Goal: Task Accomplishment & Management: Manage account settings

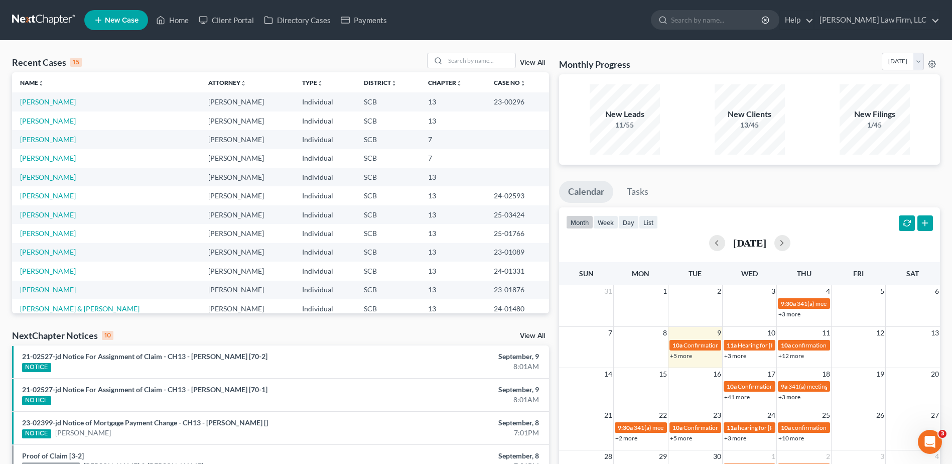
click at [9, 98] on div "Recent Cases 15 View All Name unfold_more expand_more expand_less Attorney unfo…" at bounding box center [280, 383] width 547 height 660
click at [4, 81] on div "Recent Cases 15 View All Name unfold_more expand_more expand_less Attorney unfo…" at bounding box center [476, 383] width 952 height 684
click at [480, 63] on input "search" at bounding box center [480, 60] width 70 height 15
type input "[PERSON_NAME]"
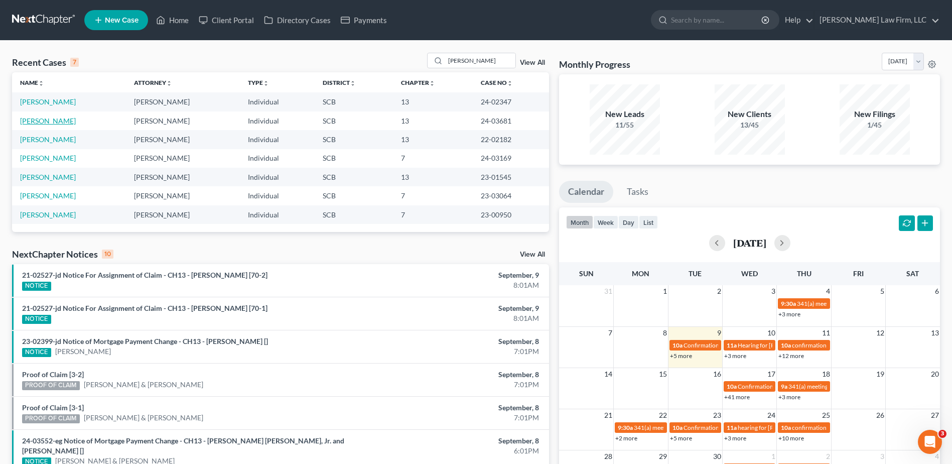
click at [59, 123] on link "[PERSON_NAME]" at bounding box center [48, 120] width 56 height 9
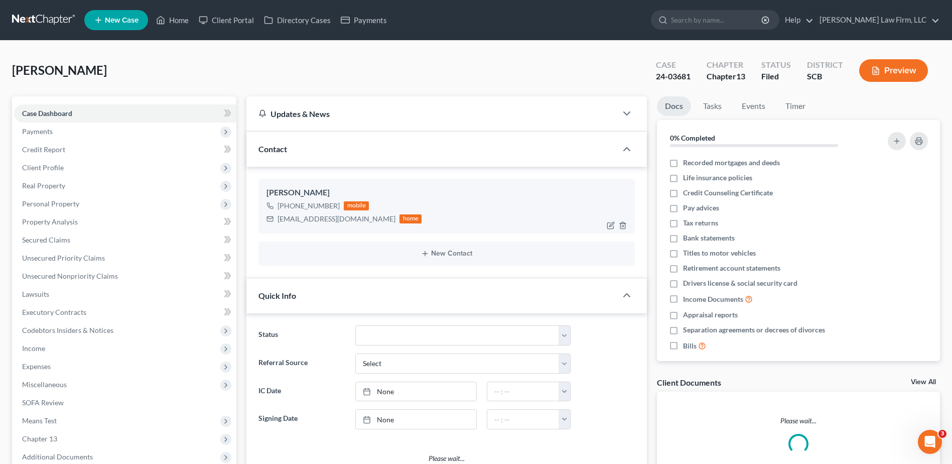
select select "0"
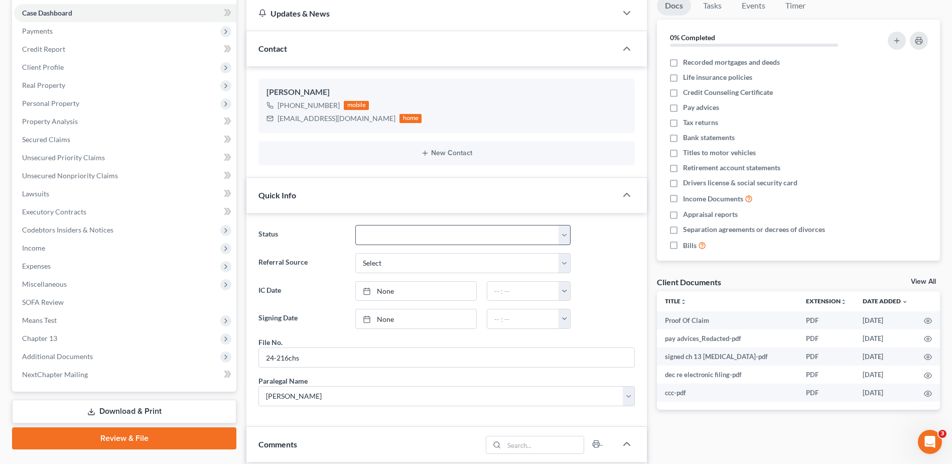
scroll to position [824, 0]
click at [376, 235] on select "Discharged Dismissed Filed In Progress Lead Lost Lead Ready to File To Review W…" at bounding box center [462, 235] width 215 height 20
select select "1"
click at [355, 225] on select "Discharged Dismissed Filed In Progress Lead Lost Lead Ready to File To Review W…" at bounding box center [462, 235] width 215 height 20
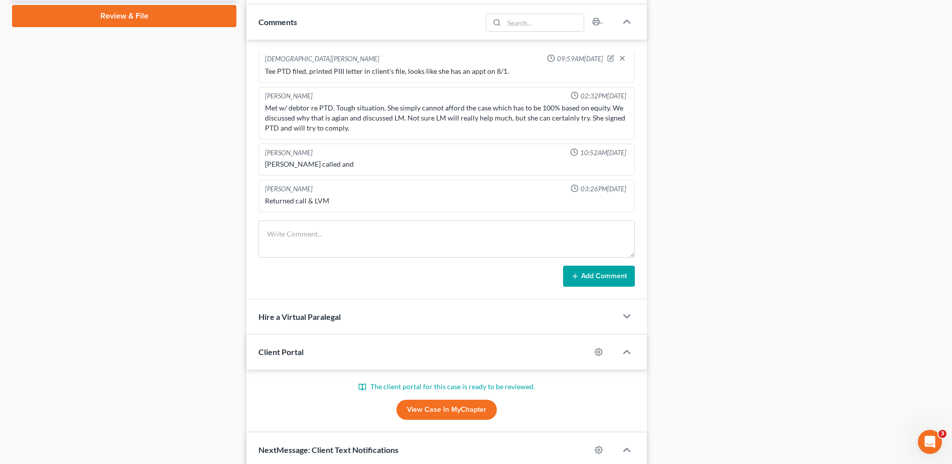
scroll to position [653, 0]
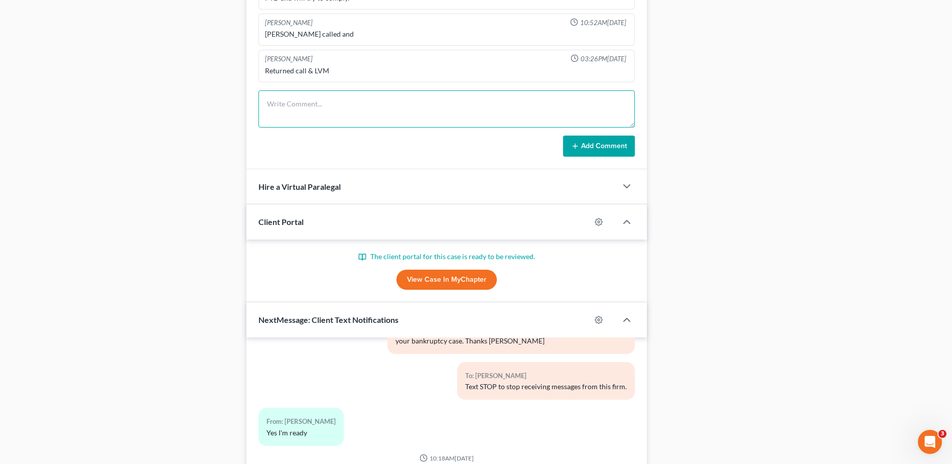
click at [319, 111] on textarea at bounding box center [447, 108] width 377 height 37
type textarea "case dismissed 9/8/25 mailed letter"
click at [603, 146] on button "Add Comment" at bounding box center [599, 146] width 72 height 21
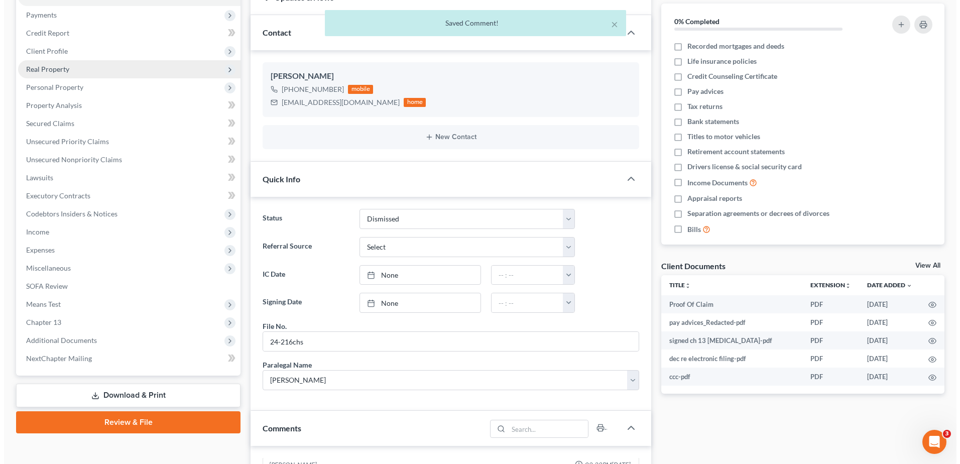
scroll to position [0, 0]
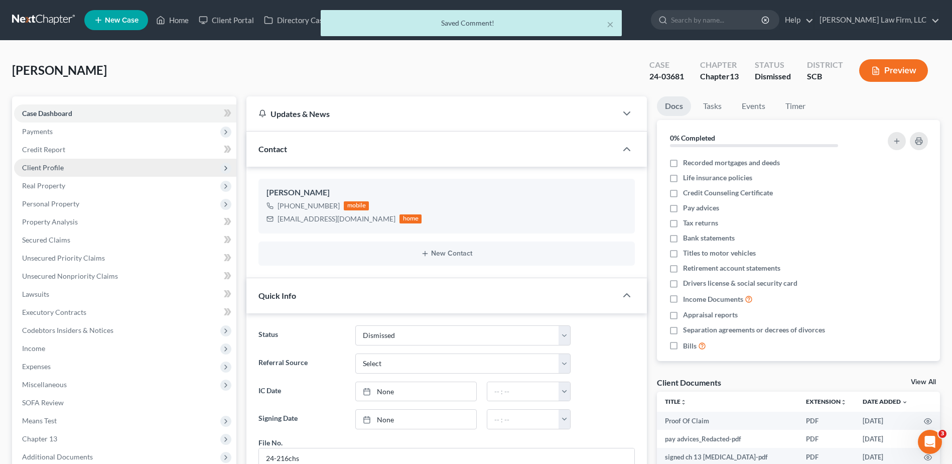
click at [60, 164] on span "Client Profile" at bounding box center [43, 167] width 42 height 9
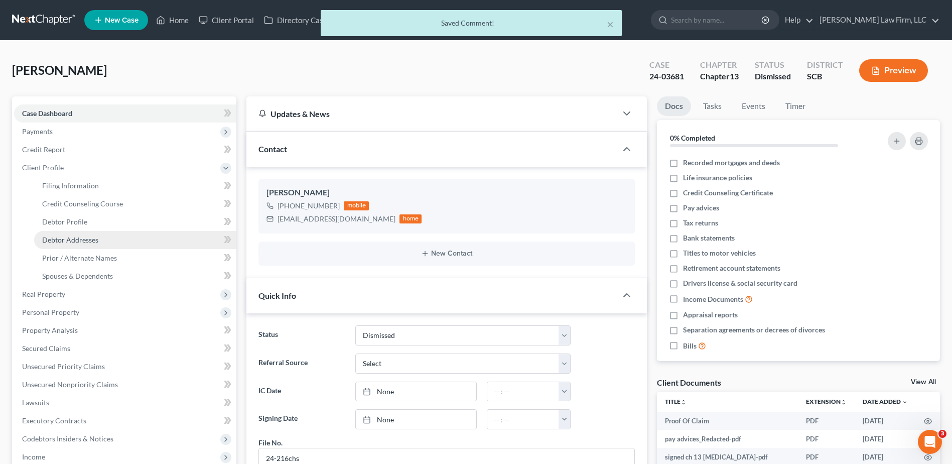
click at [93, 242] on span "Debtor Addresses" at bounding box center [70, 239] width 56 height 9
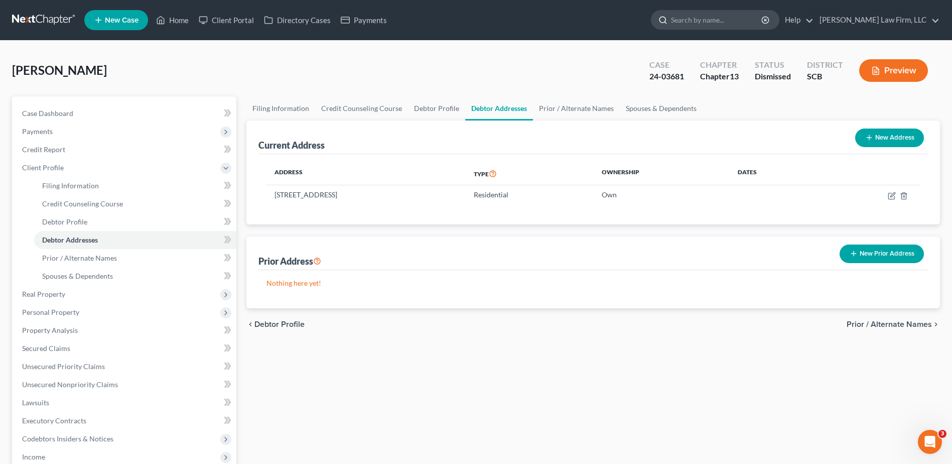
click at [671, 12] on div at bounding box center [662, 20] width 20 height 19
click at [708, 18] on input "search" at bounding box center [717, 20] width 92 height 19
type input "sanders"
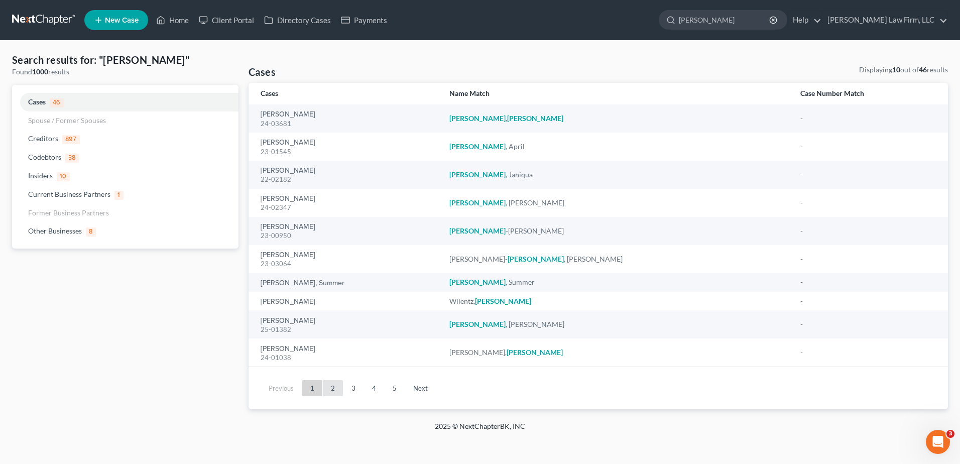
click at [335, 382] on link "2" at bounding box center [333, 388] width 20 height 16
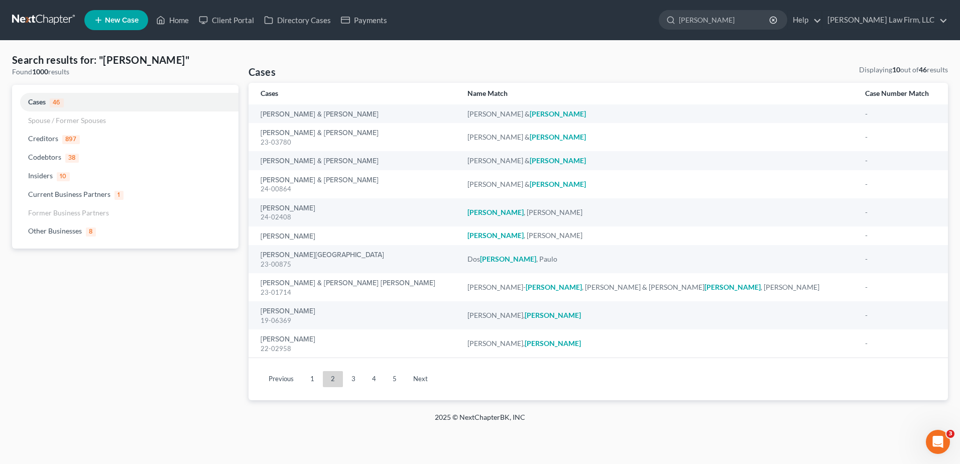
drag, startPoint x: 38, startPoint y: 18, endPoint x: 6, endPoint y: 14, distance: 31.8
click at [38, 17] on link at bounding box center [44, 20] width 64 height 18
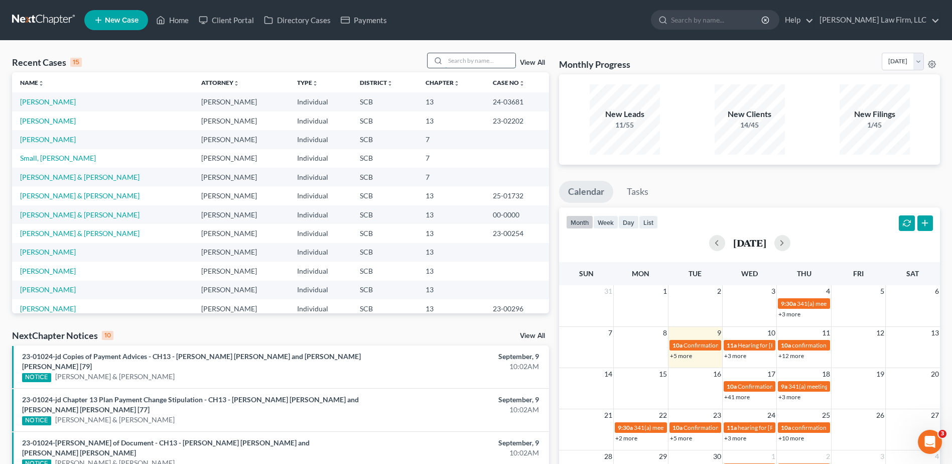
click at [460, 63] on input "search" at bounding box center [480, 60] width 70 height 15
type input "[PERSON_NAME]"
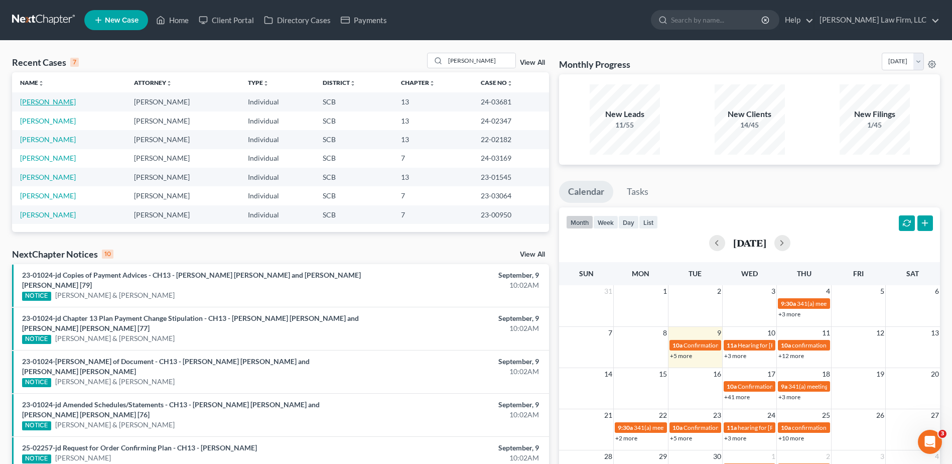
click at [61, 103] on link "[PERSON_NAME]" at bounding box center [48, 101] width 56 height 9
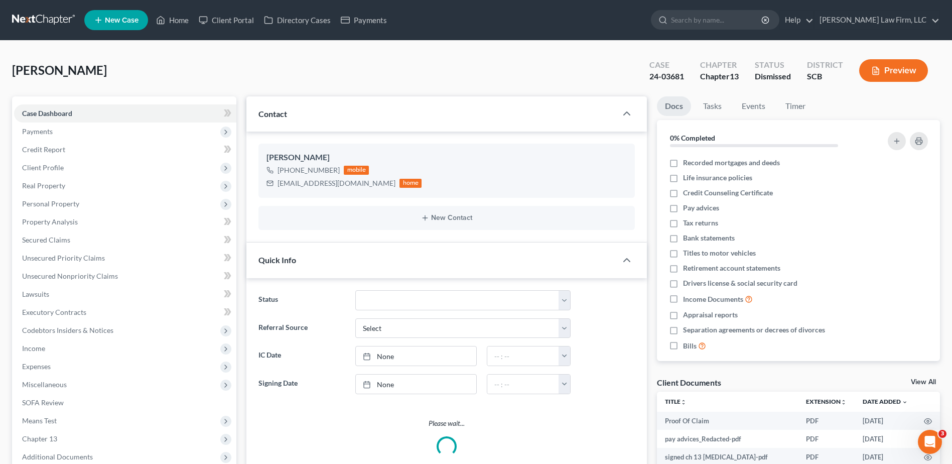
select select "0"
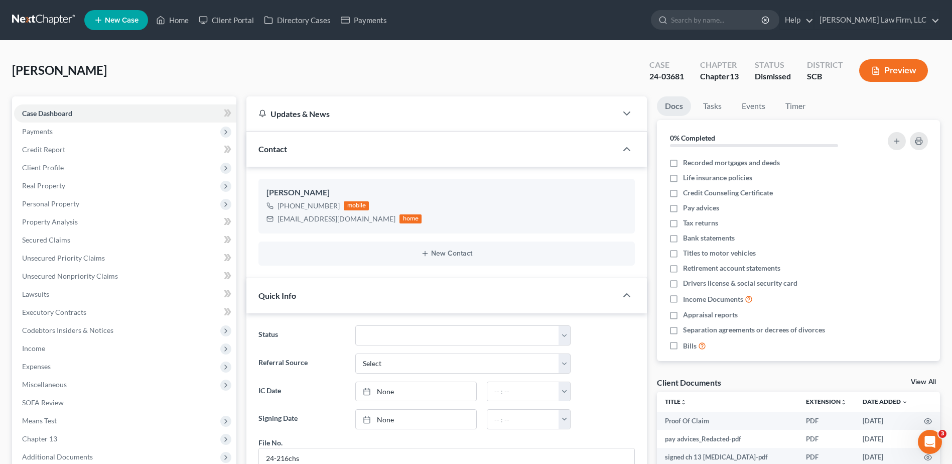
click at [53, 15] on link at bounding box center [44, 20] width 64 height 18
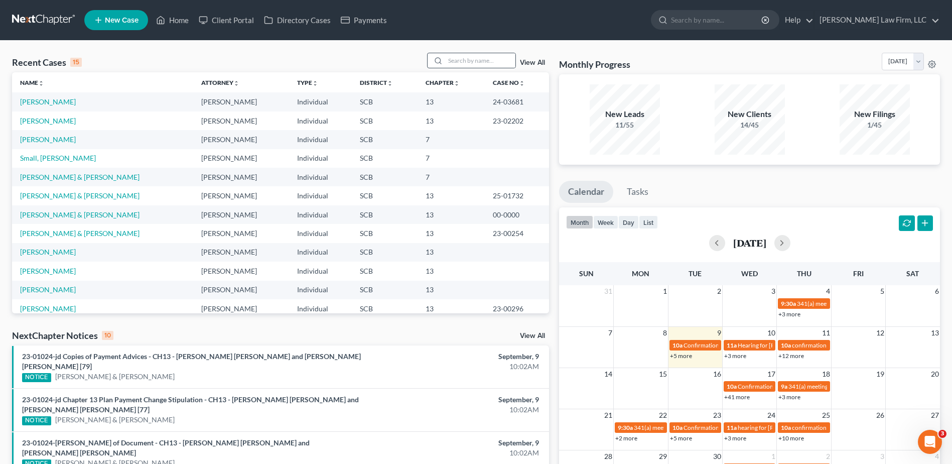
click at [446, 59] on div at bounding box center [437, 60] width 18 height 15
click at [458, 59] on input "search" at bounding box center [480, 60] width 70 height 15
type input "garcia"
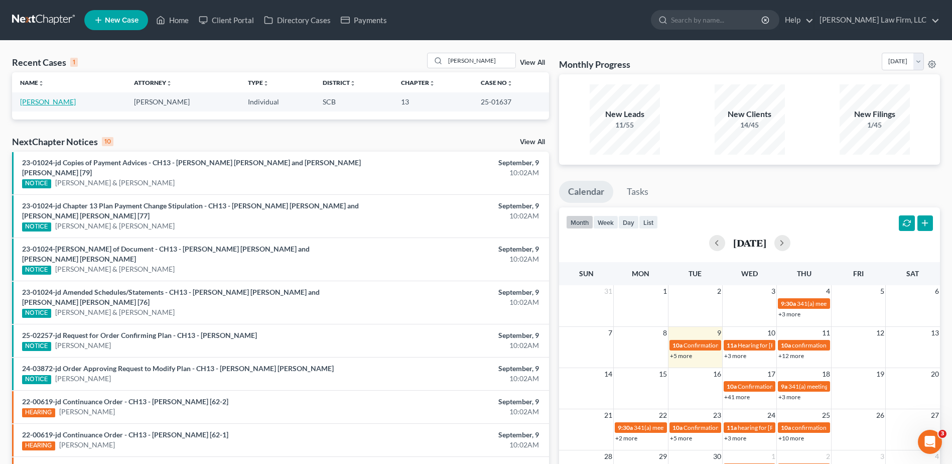
drag, startPoint x: 40, startPoint y: 99, endPoint x: 4, endPoint y: 105, distance: 36.2
click at [39, 99] on link "Garcia, Maria" at bounding box center [48, 101] width 56 height 9
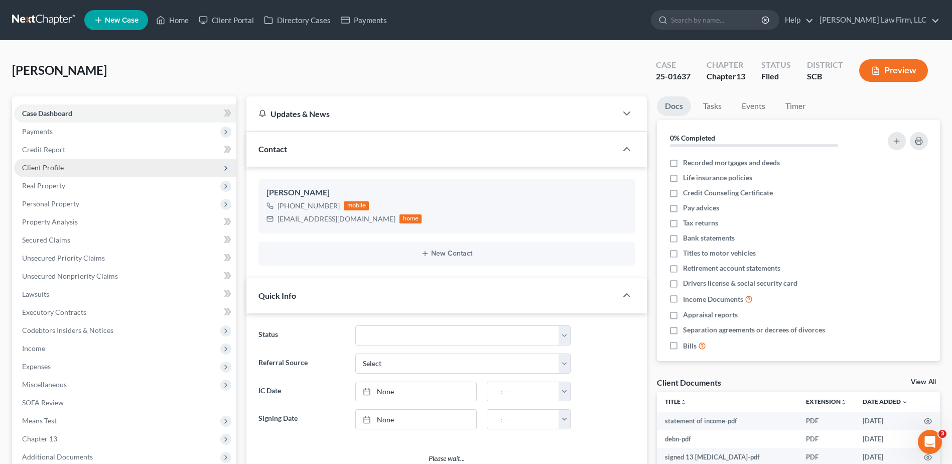
click at [40, 171] on span "Client Profile" at bounding box center [43, 167] width 42 height 9
select select "0"
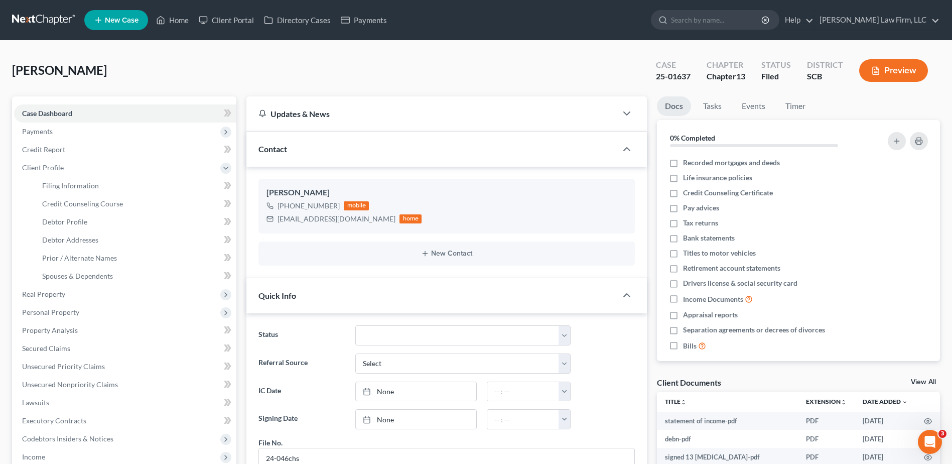
scroll to position [813, 0]
drag, startPoint x: 79, startPoint y: 240, endPoint x: 5, endPoint y: 224, distance: 76.4
click at [79, 240] on span "Debtor Addresses" at bounding box center [70, 239] width 56 height 9
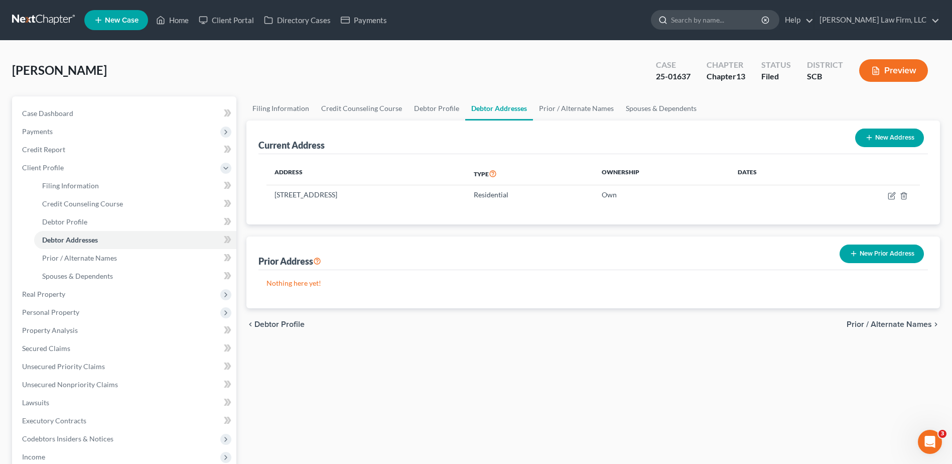
click at [758, 22] on input "search" at bounding box center [717, 20] width 92 height 19
type input "cole"
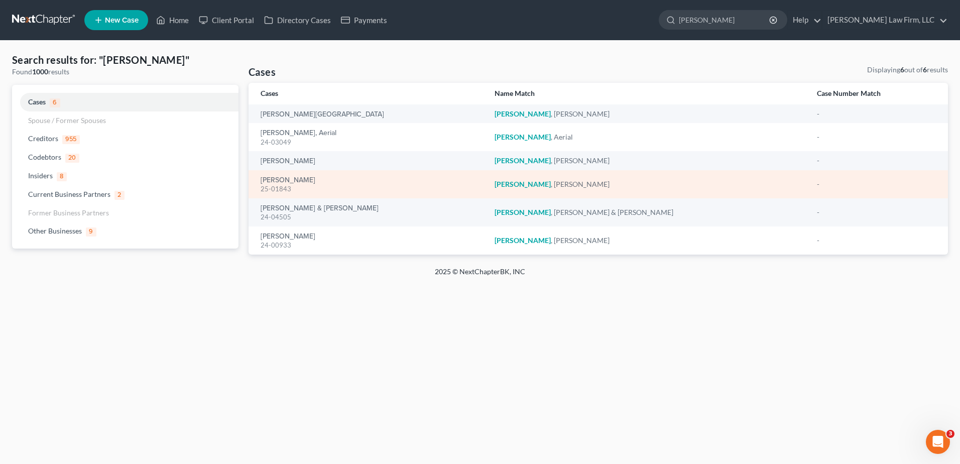
click at [279, 175] on div "Cole, Kimberly 25-01843" at bounding box center [370, 184] width 218 height 20
click at [278, 178] on link "[PERSON_NAME]" at bounding box center [288, 180] width 55 height 7
click at [278, 179] on link "[PERSON_NAME]" at bounding box center [288, 180] width 55 height 7
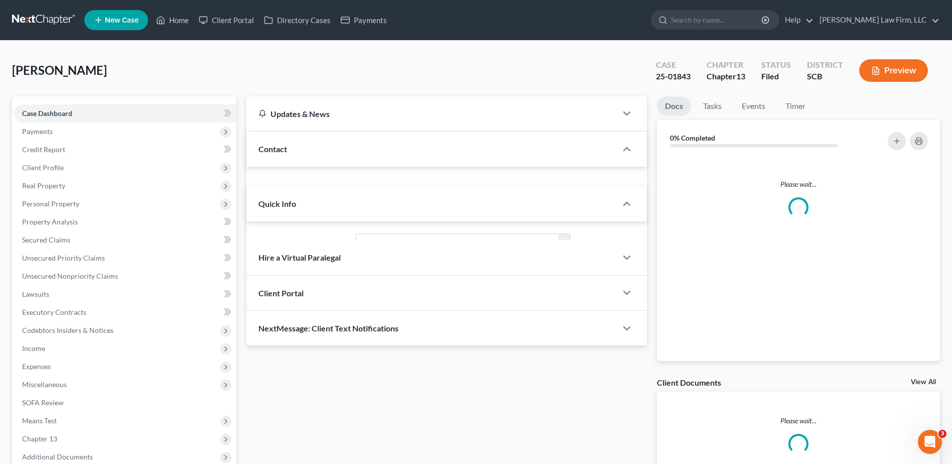
select select "3"
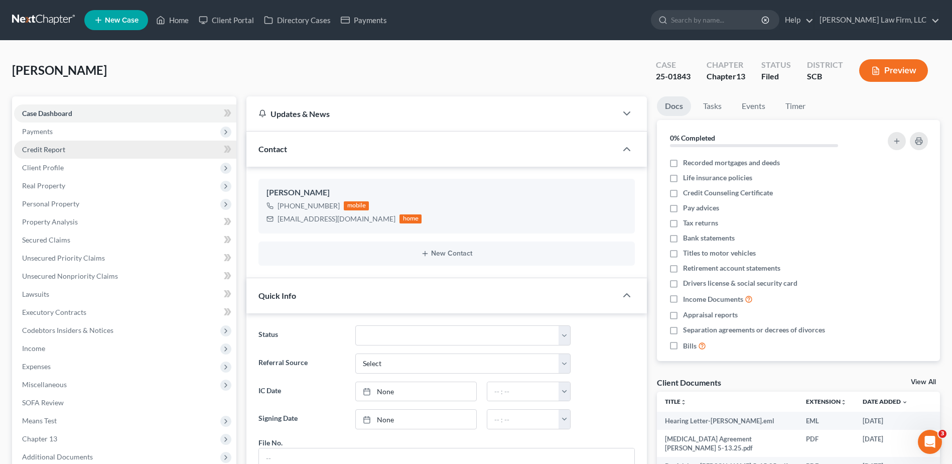
scroll to position [188, 0]
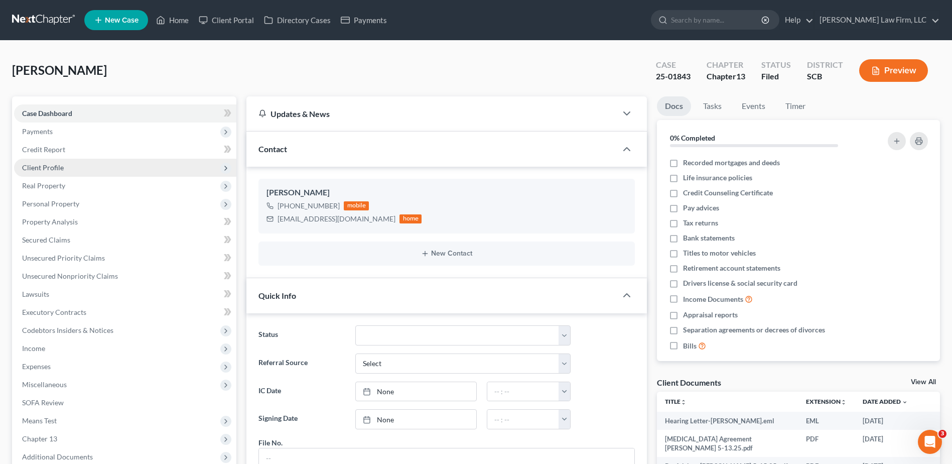
click at [50, 166] on span "Client Profile" at bounding box center [43, 167] width 42 height 9
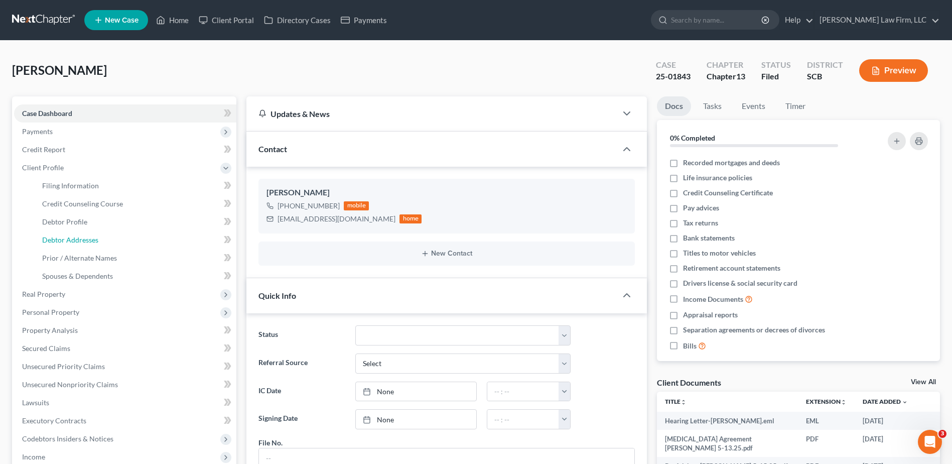
drag, startPoint x: 91, startPoint y: 240, endPoint x: 0, endPoint y: 221, distance: 92.8
click at [90, 239] on span "Debtor Addresses" at bounding box center [70, 239] width 56 height 9
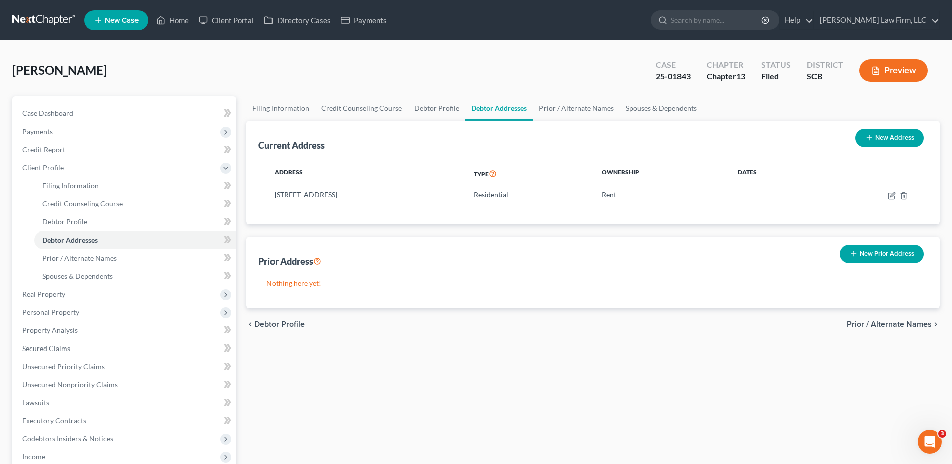
click at [42, 12] on link at bounding box center [44, 20] width 64 height 18
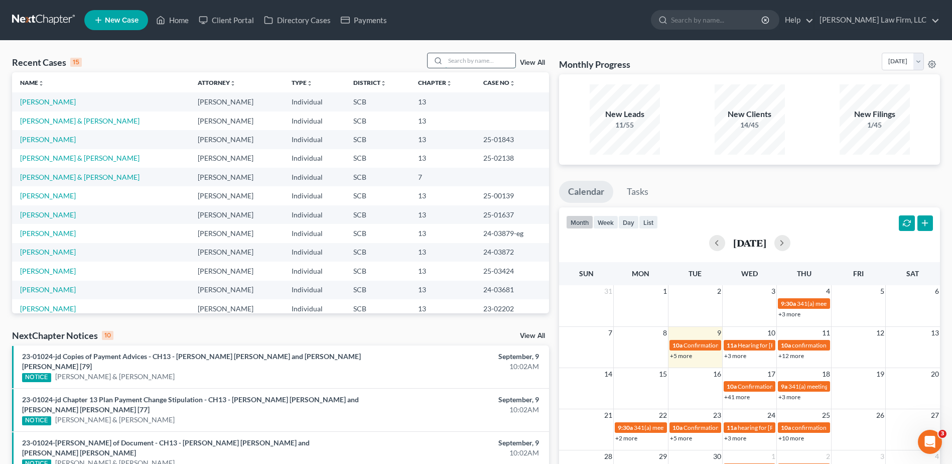
drag, startPoint x: 493, startPoint y: 62, endPoint x: 495, endPoint y: 69, distance: 7.2
click at [493, 62] on input "search" at bounding box center [480, 60] width 70 height 15
type input "[PERSON_NAME]"
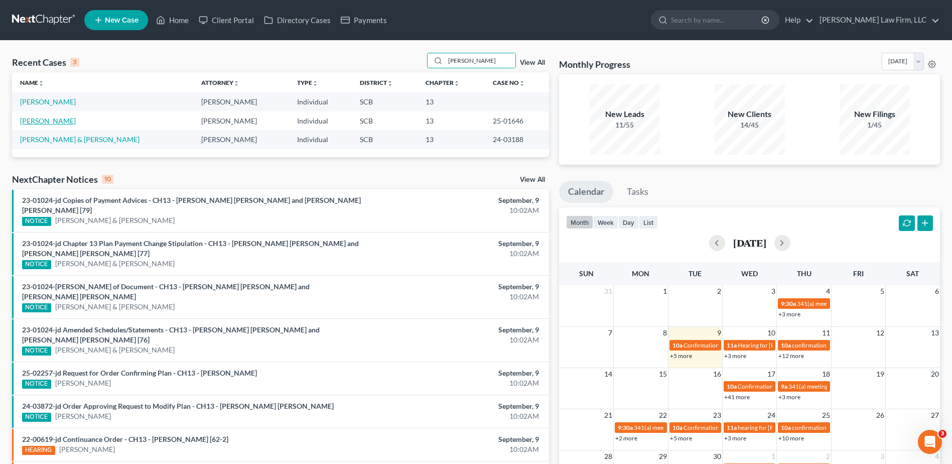
click at [55, 124] on link "[PERSON_NAME]" at bounding box center [48, 120] width 56 height 9
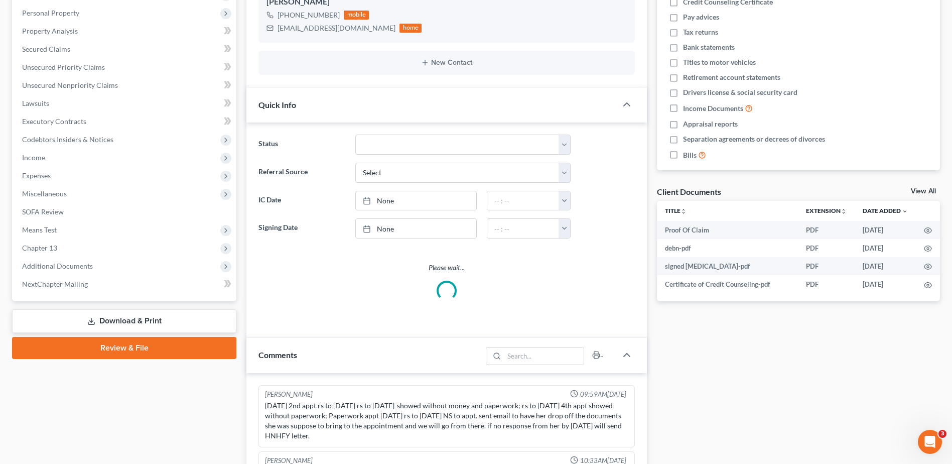
select select "0"
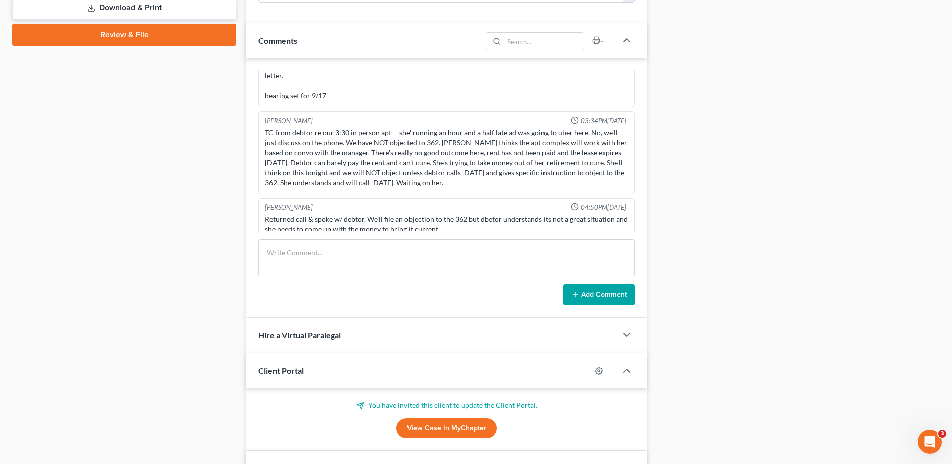
scroll to position [603, 0]
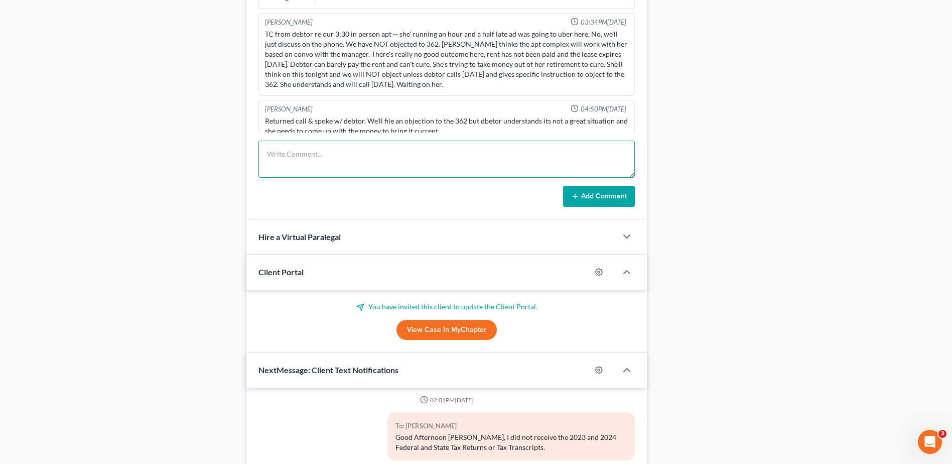
click at [301, 151] on textarea at bounding box center [447, 159] width 377 height 37
type textarea "t"
click at [357, 158] on textarea "landlord's attorney emailed," at bounding box center [447, 159] width 377 height 37
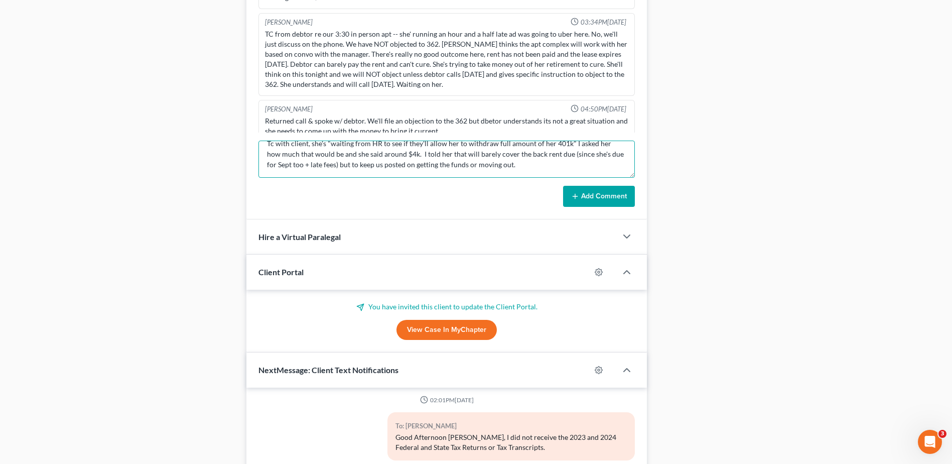
scroll to position [34, 0]
type textarea "landlord's attorney emailed, [PERSON_NAME], and asked for status of rent paymen…"
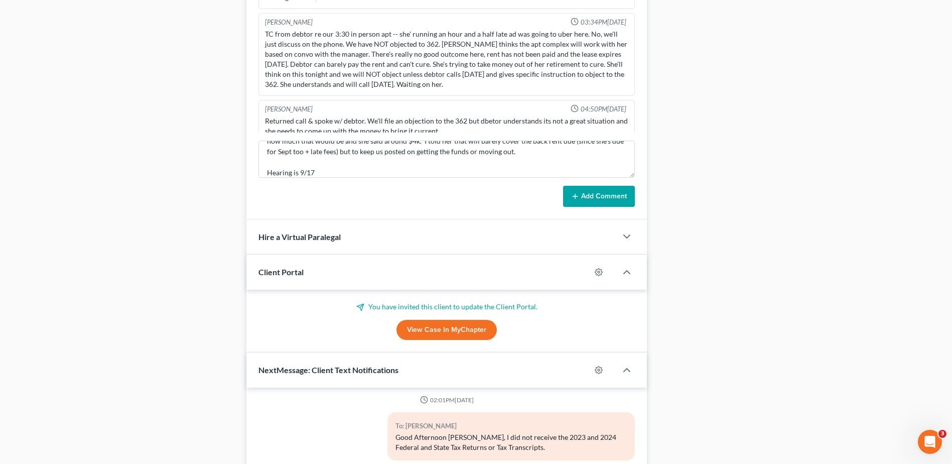
drag, startPoint x: 606, startPoint y: 185, endPoint x: 603, endPoint y: 190, distance: 5.9
click at [606, 185] on form "landlord's attorney emailed, [PERSON_NAME], and asked for status of rent paymen…" at bounding box center [447, 174] width 377 height 66
click at [605, 192] on button "Add Comment" at bounding box center [599, 196] width 72 height 21
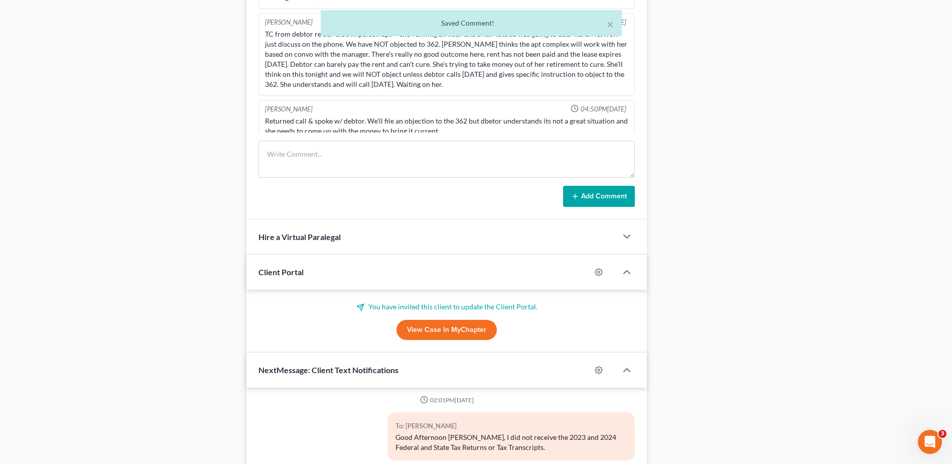
scroll to position [550, 0]
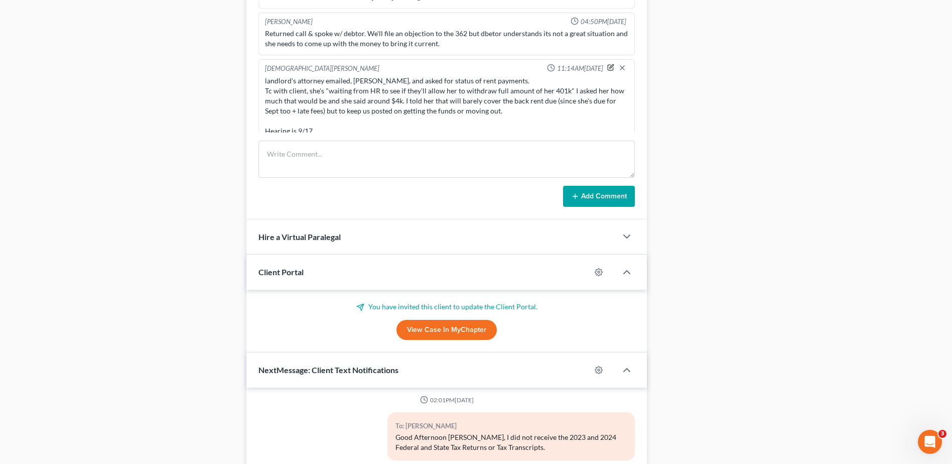
click at [608, 65] on icon "button" at bounding box center [611, 68] width 6 height 6
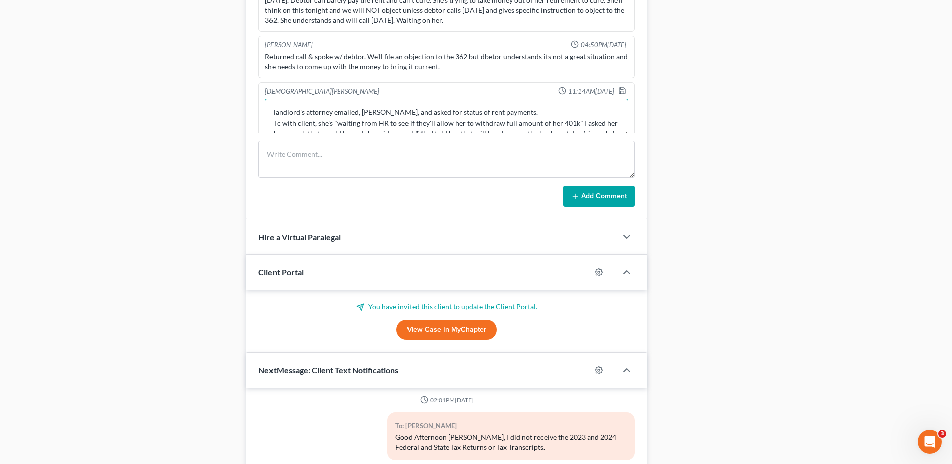
click at [576, 111] on textarea "landlord's attorney emailed, [PERSON_NAME], and asked for status of rent paymen…" at bounding box center [447, 117] width 364 height 37
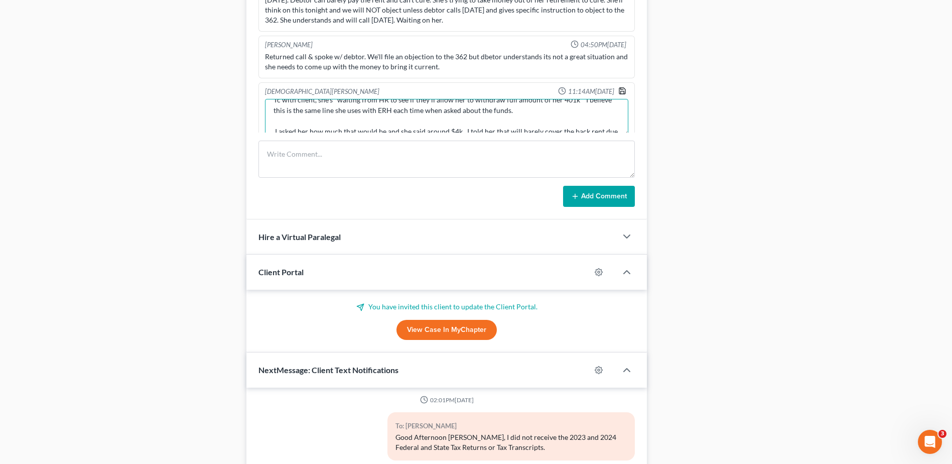
type textarea "landlord's attorney emailed, [PERSON_NAME], and asked for status of rent paymen…"
click at [621, 91] on polyline "button" at bounding box center [623, 92] width 4 height 3
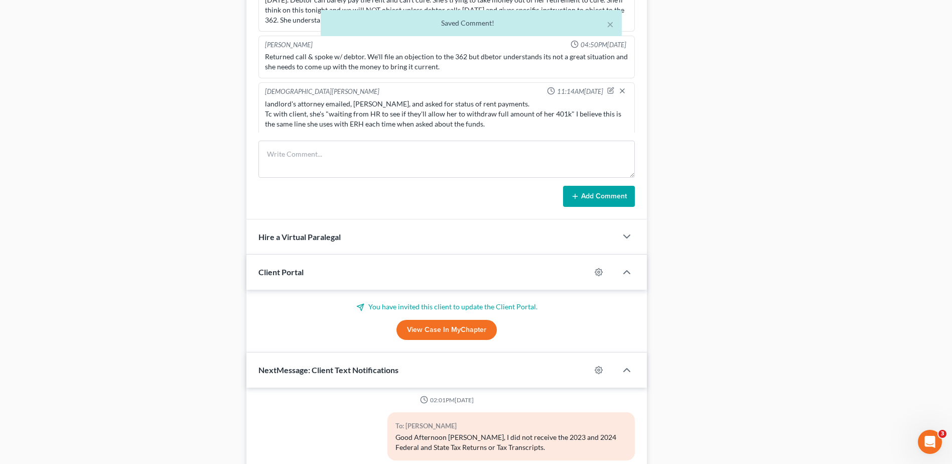
scroll to position [570, 0]
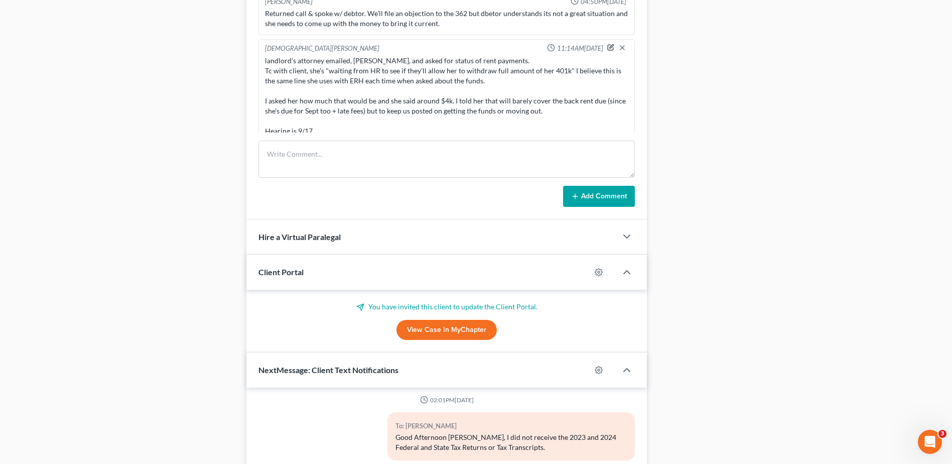
click at [610, 45] on icon "button" at bounding box center [612, 47] width 4 height 4
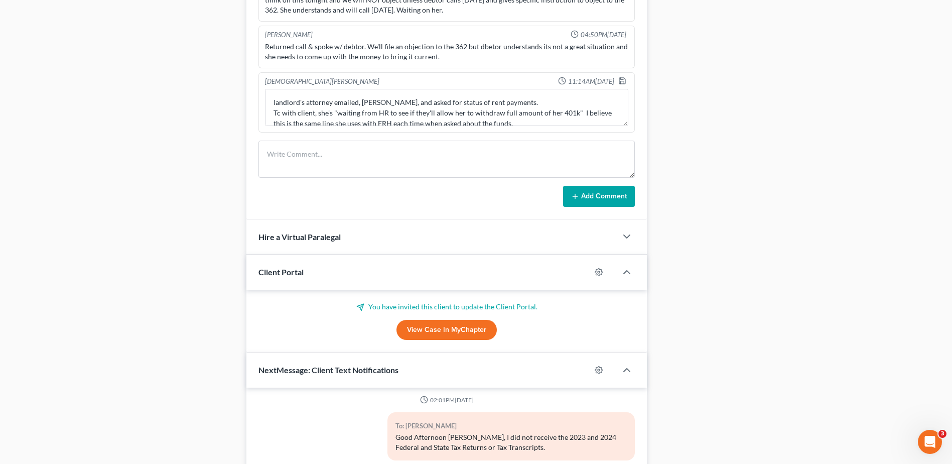
scroll to position [527, 0]
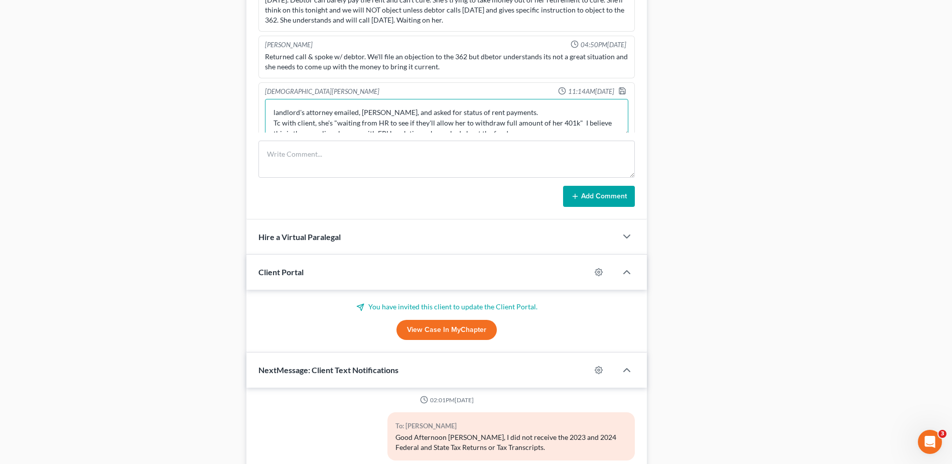
click at [537, 100] on textarea "landlord's attorney emailed, [PERSON_NAME], and asked for status of rent paymen…" at bounding box center [447, 117] width 364 height 37
type textarea "landlord's attorney emailed, [PERSON_NAME], and asked for status of rent paymen…"
click at [621, 91] on polyline "button" at bounding box center [623, 92] width 4 height 3
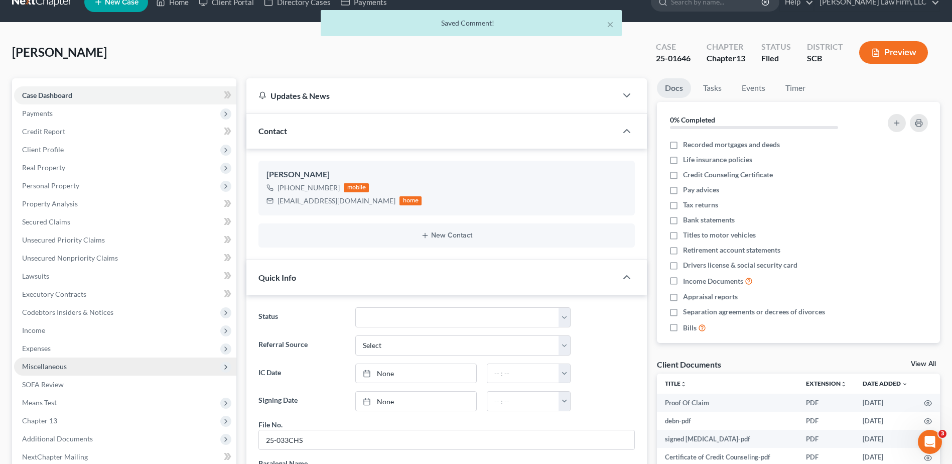
scroll to position [0, 0]
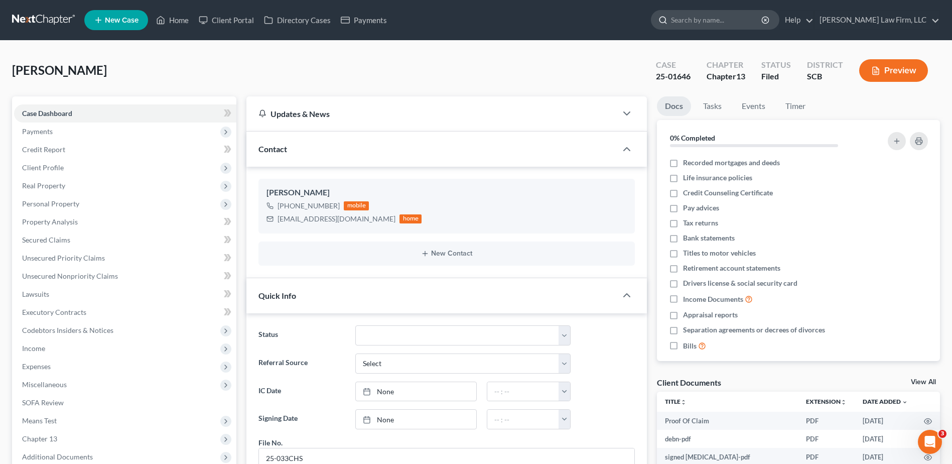
click at [723, 16] on input "search" at bounding box center [717, 20] width 92 height 19
type input "w"
type input "[PERSON_NAME]"
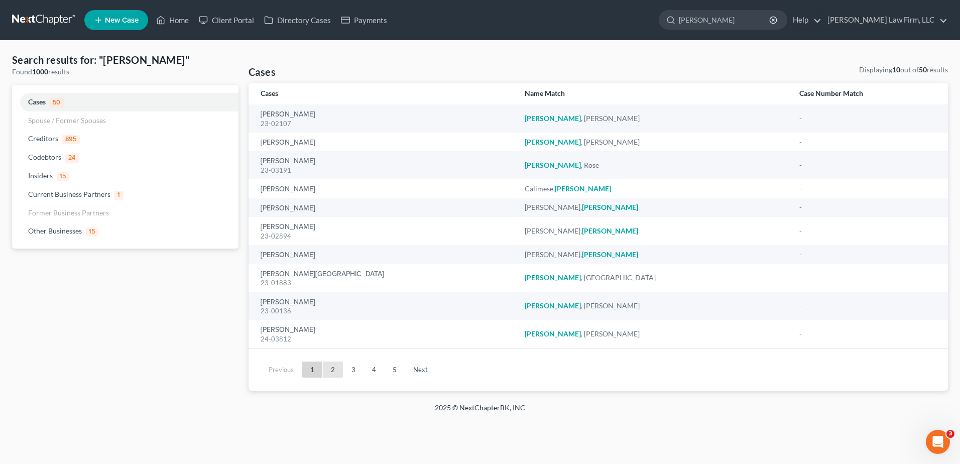
click at [330, 371] on link "2" at bounding box center [333, 370] width 20 height 16
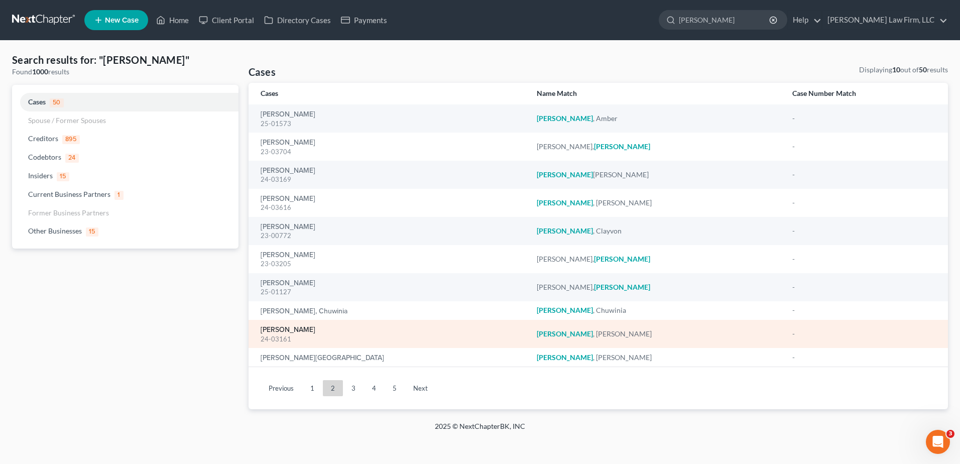
click at [291, 326] on link "[PERSON_NAME]" at bounding box center [288, 329] width 55 height 7
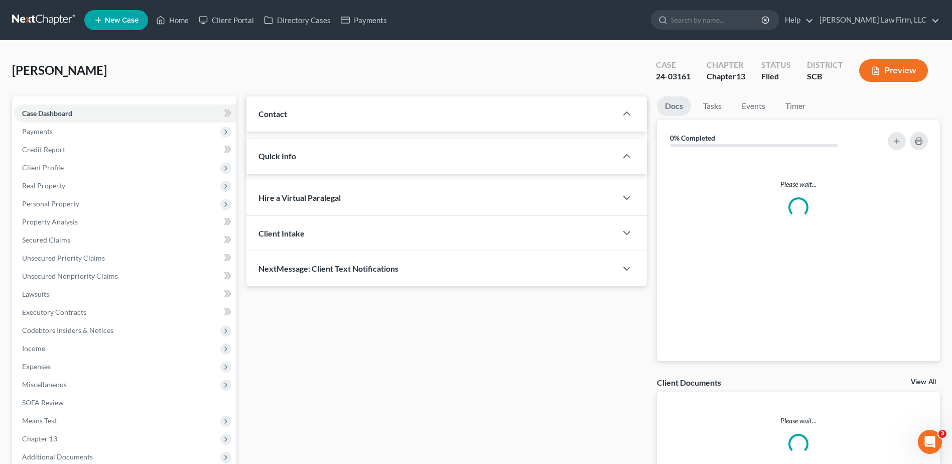
select select "0"
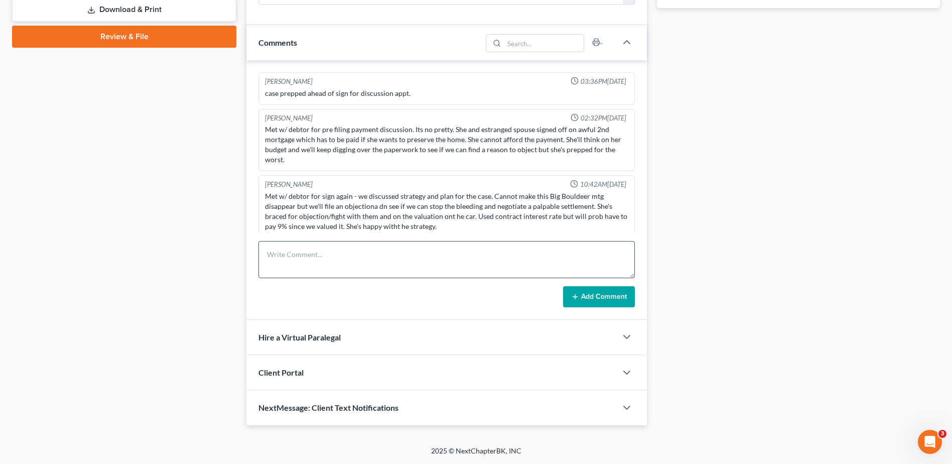
scroll to position [518, 0]
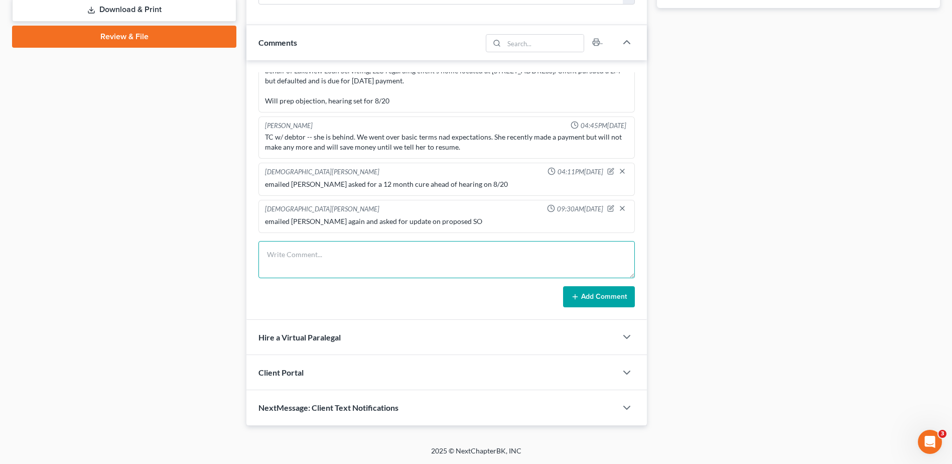
click at [363, 261] on textarea at bounding box center [447, 259] width 377 height 37
type textarea "emailed [PERSON_NAME] and asked for update on proposed SO, continued hearing is…"
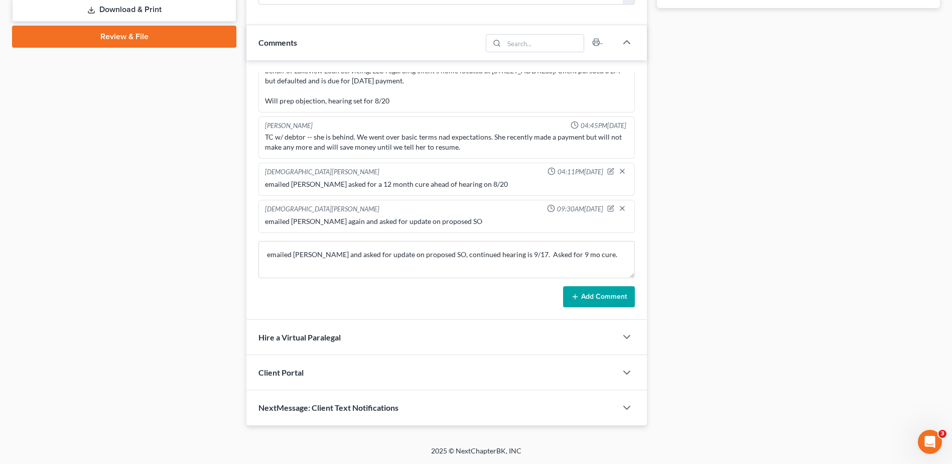
click at [614, 297] on button "Add Comment" at bounding box center [599, 296] width 72 height 21
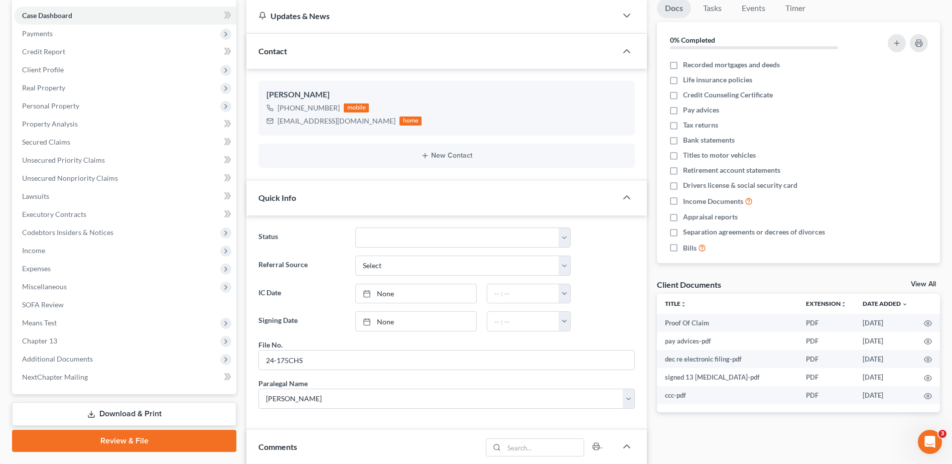
scroll to position [0, 0]
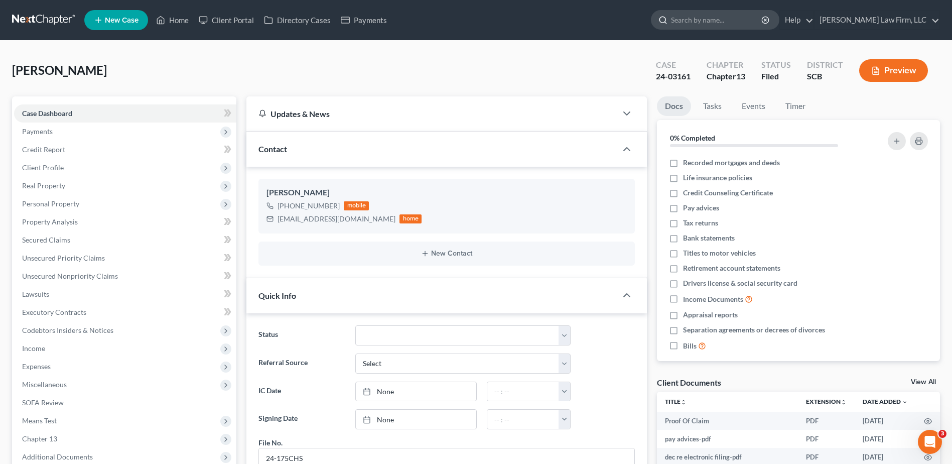
click at [731, 22] on input "search" at bounding box center [717, 20] width 92 height 19
type input "[PERSON_NAME]"
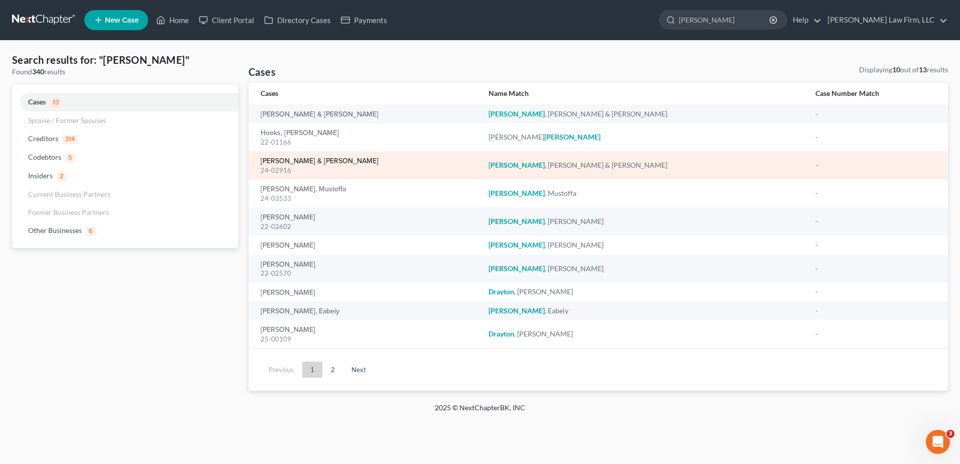
click at [285, 162] on link "[PERSON_NAME] & [PERSON_NAME]" at bounding box center [320, 161] width 118 height 7
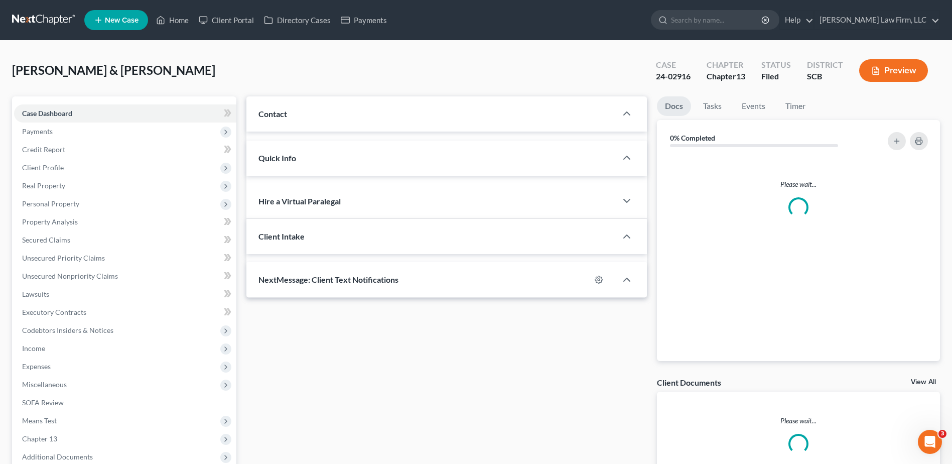
select select "0"
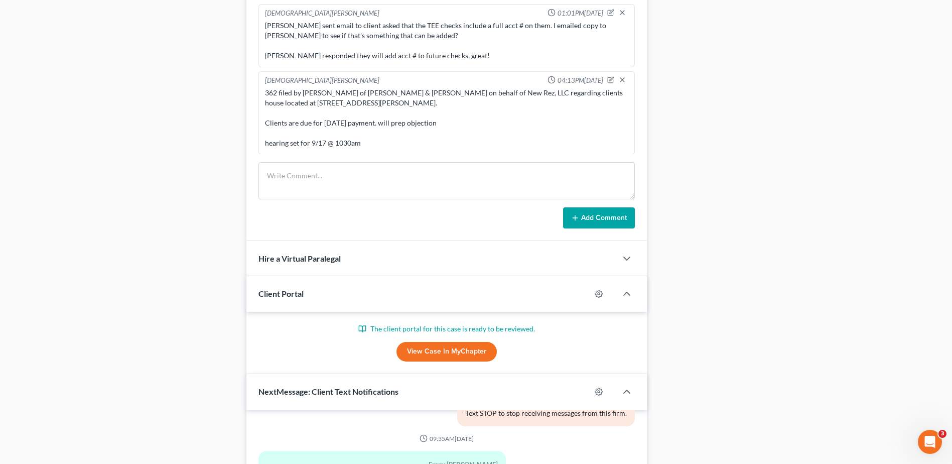
scroll to position [552, 0]
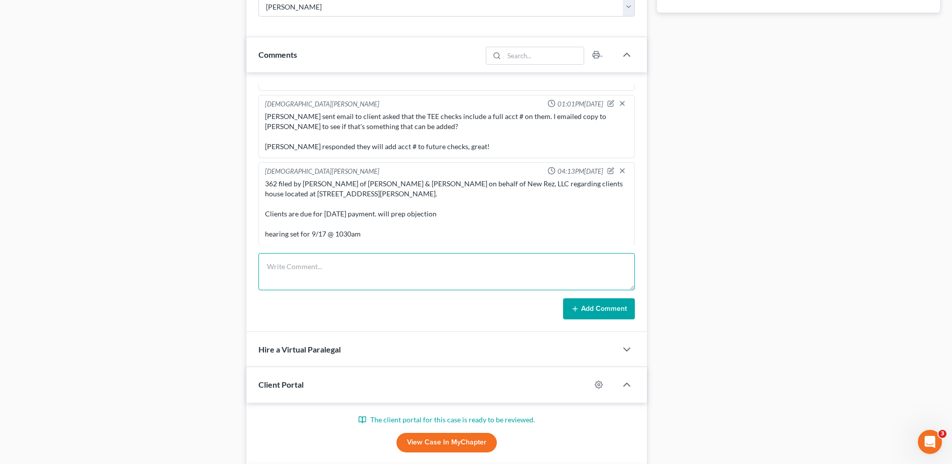
click at [341, 257] on textarea at bounding box center [447, 271] width 377 height 37
type textarea "email exchange with [PERSON_NAME] (ha). he's working up a 12 month cure SO. hea…"
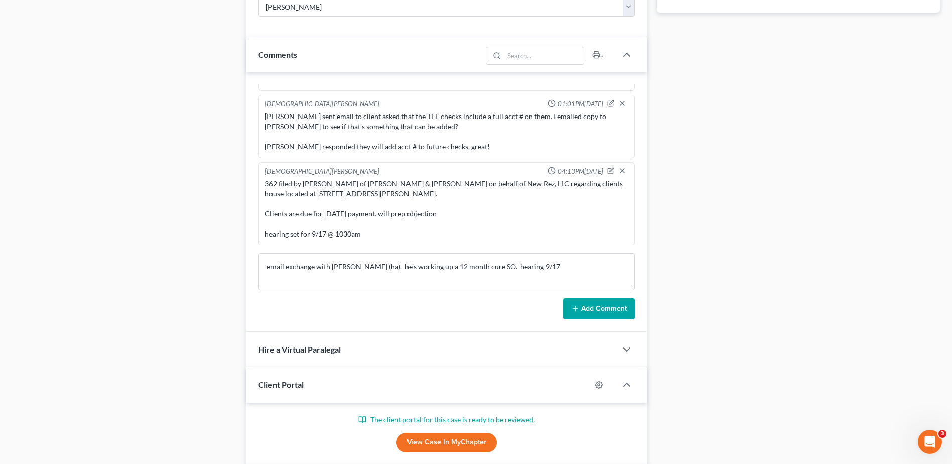
click at [602, 311] on button "Add Comment" at bounding box center [599, 308] width 72 height 21
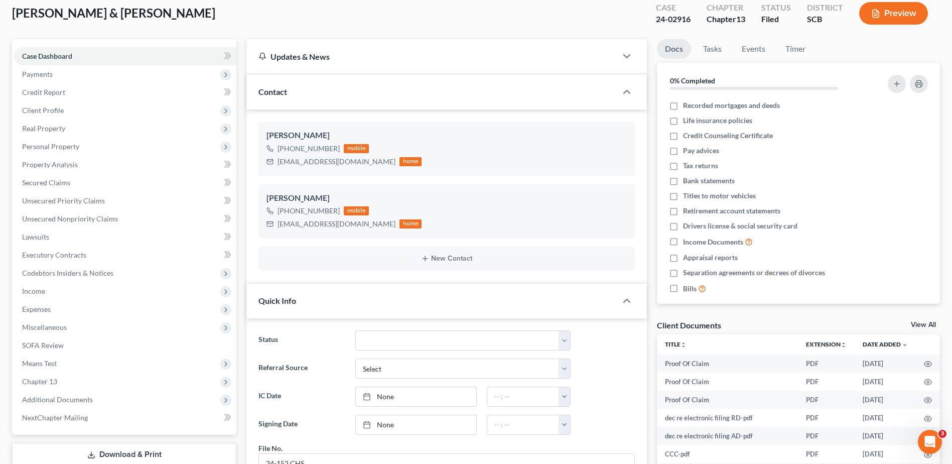
scroll to position [0, 0]
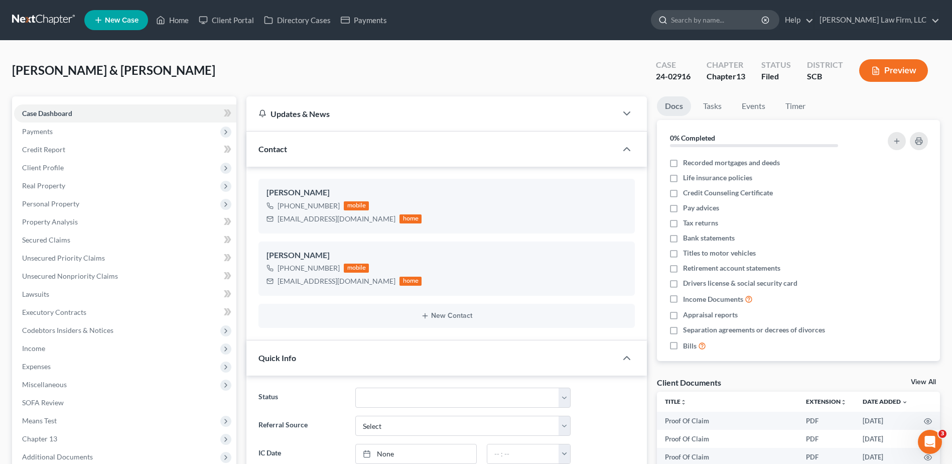
click at [752, 23] on input "search" at bounding box center [717, 20] width 92 height 19
type input "[PERSON_NAME]"
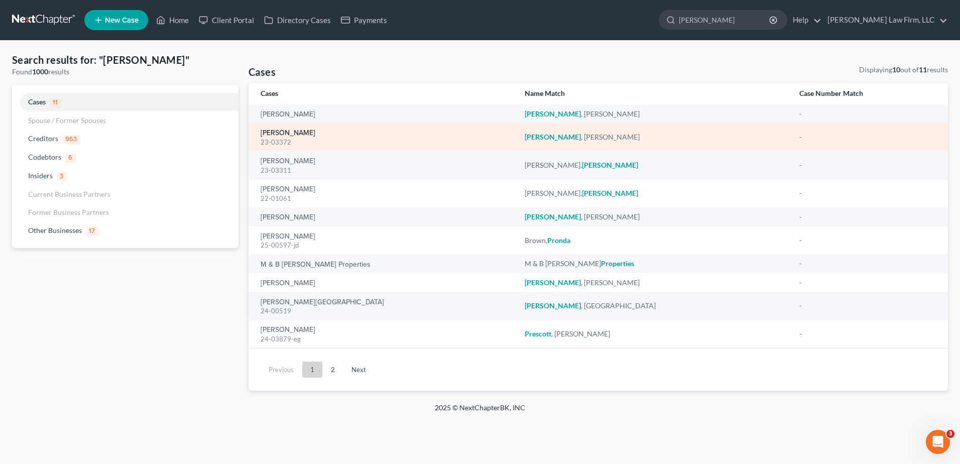
click at [269, 132] on link "[PERSON_NAME]" at bounding box center [288, 133] width 55 height 7
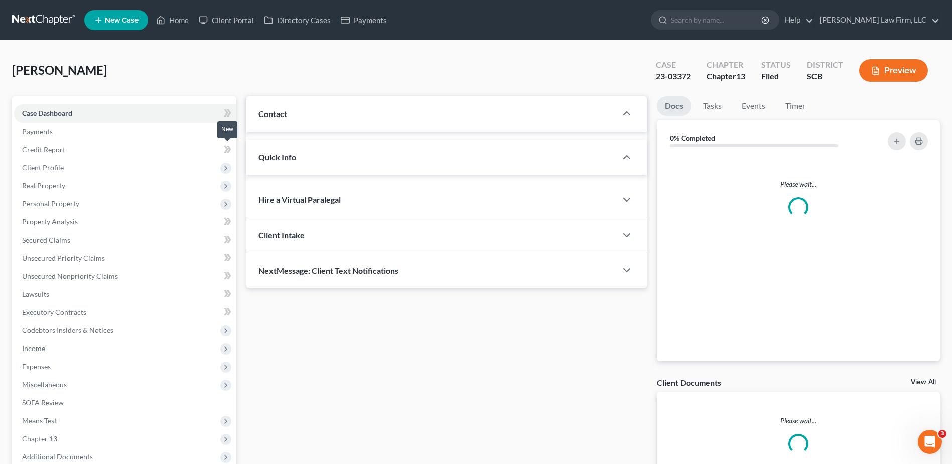
select select "0"
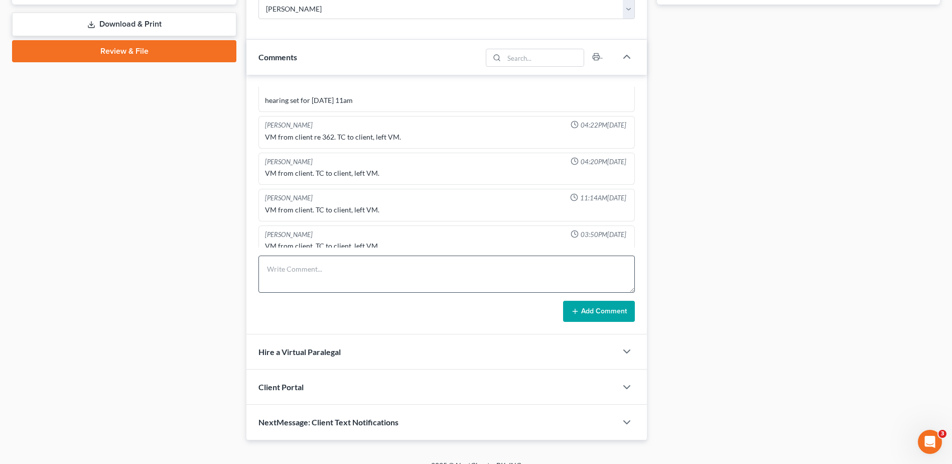
scroll to position [502, 0]
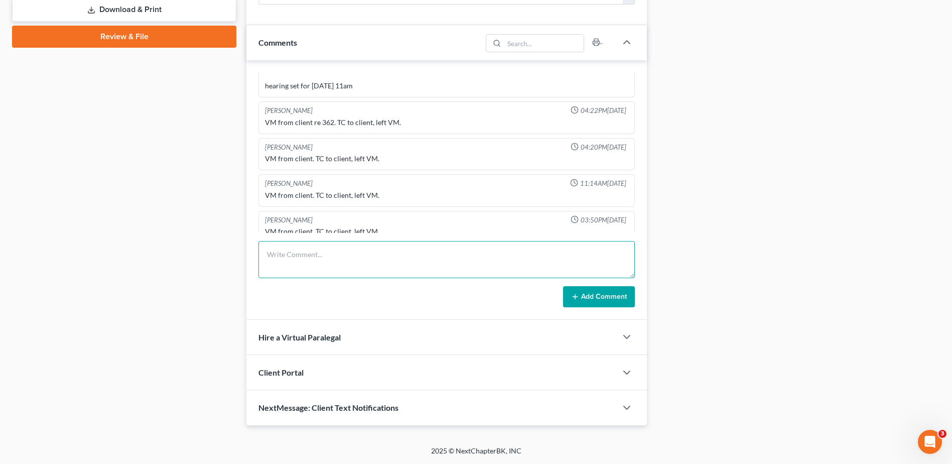
click at [311, 263] on textarea at bounding box center [447, 259] width 377 height 37
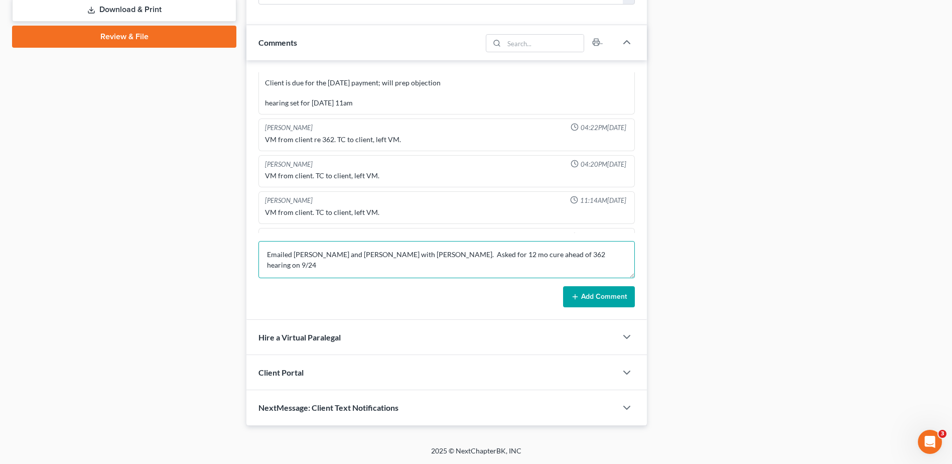
scroll to position [803, 0]
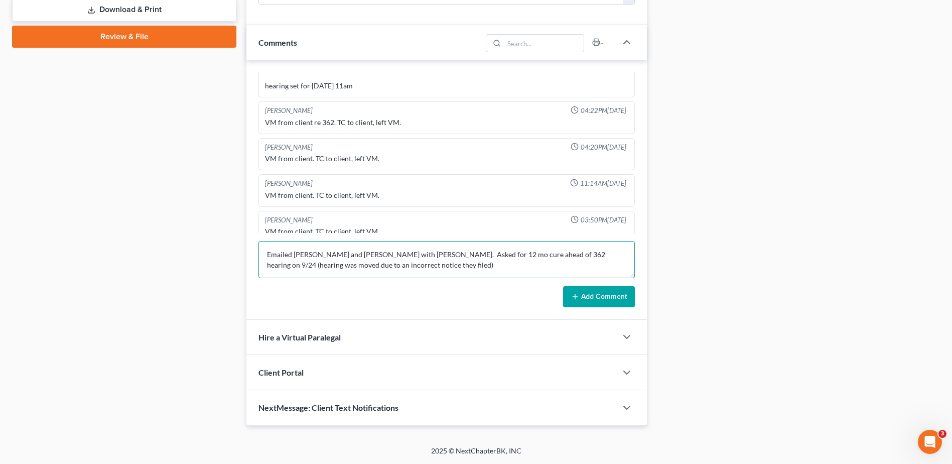
type textarea "Emailed [PERSON_NAME] and [PERSON_NAME] with [PERSON_NAME]. Asked for 12 mo cur…"
click at [616, 296] on button "Add Comment" at bounding box center [599, 296] width 72 height 21
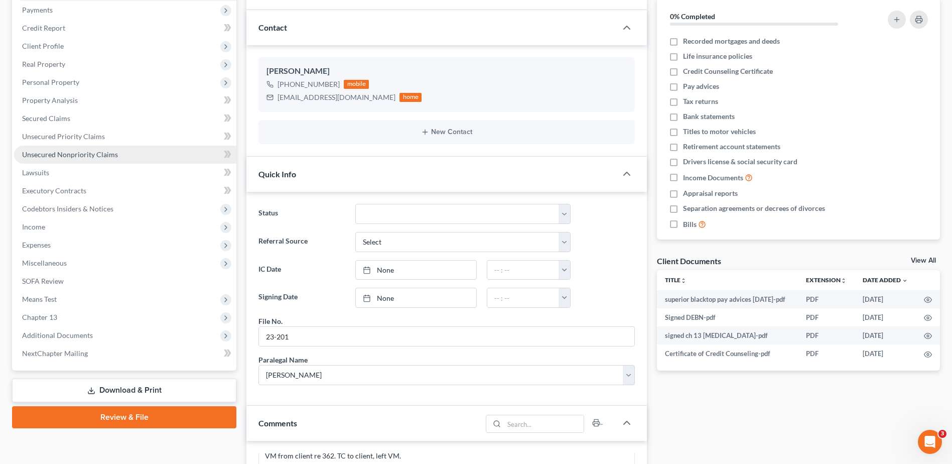
scroll to position [0, 0]
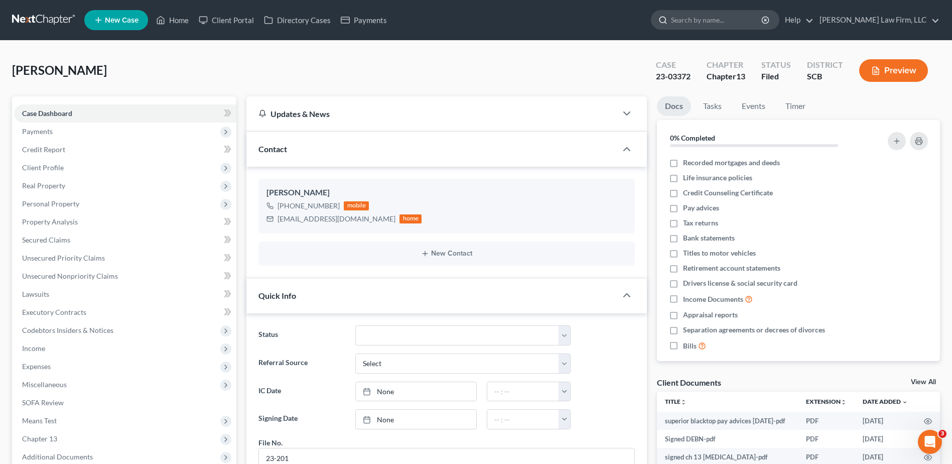
click at [709, 21] on input "search" at bounding box center [717, 20] width 92 height 19
type input "[PERSON_NAME]"
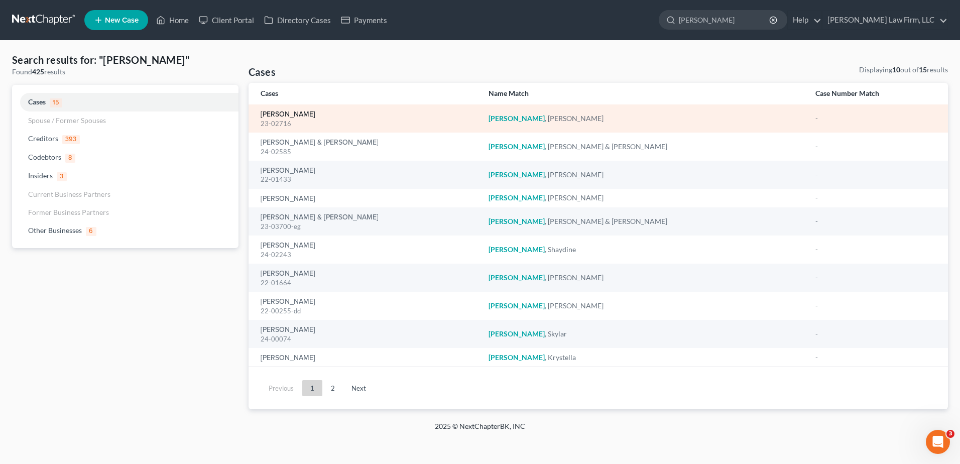
click at [293, 114] on link "[PERSON_NAME]" at bounding box center [288, 114] width 55 height 7
select select "3"
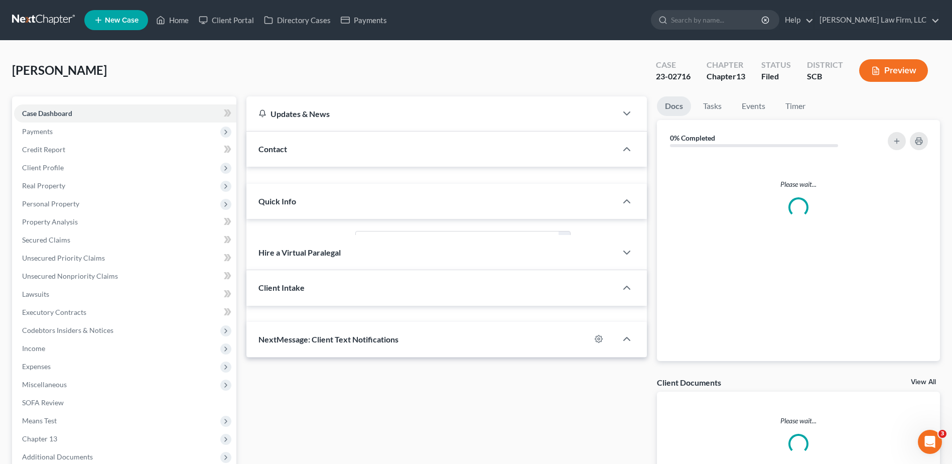
select select "3"
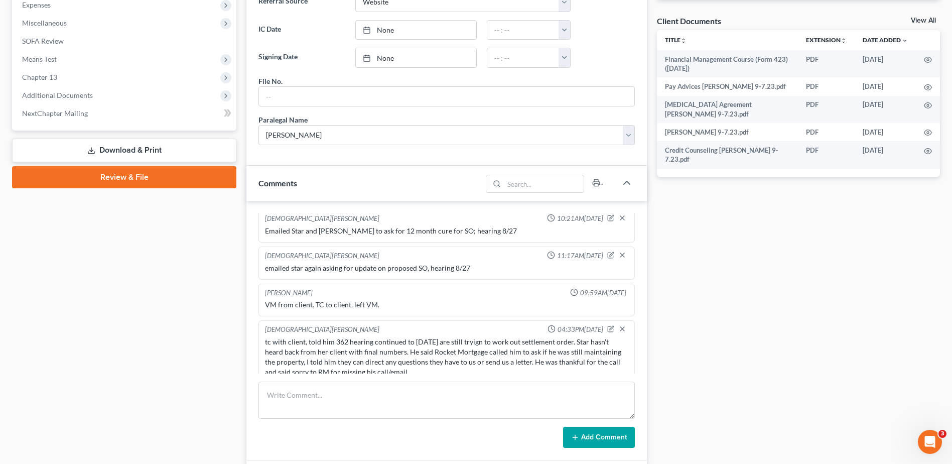
scroll to position [452, 0]
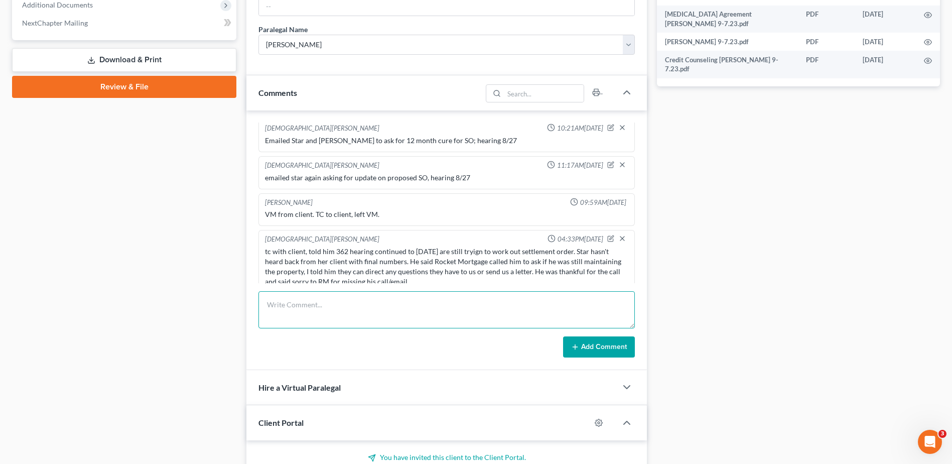
drag, startPoint x: 311, startPoint y: 325, endPoint x: 320, endPoint y: 316, distance: 13.1
click at [311, 325] on textarea at bounding box center [447, 309] width 377 height 37
type textarea "left vm for client to call me to discuss proposed SO, hearing 9/24"
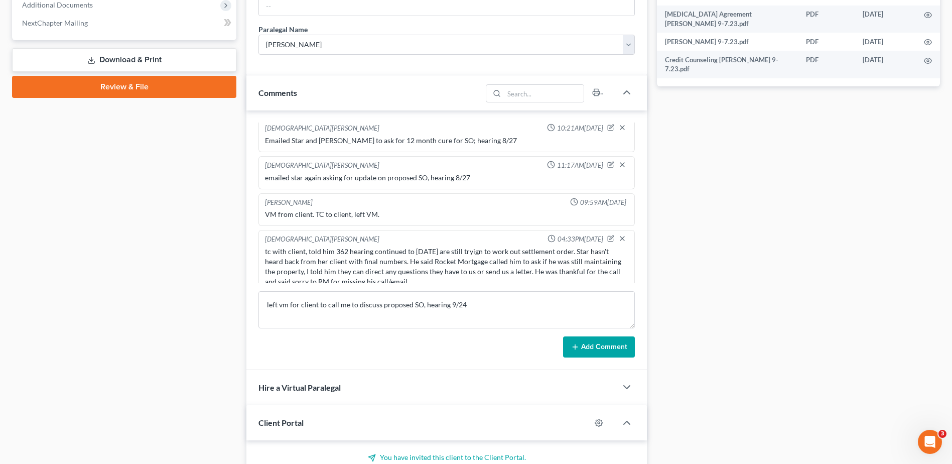
click at [585, 344] on button "Add Comment" at bounding box center [599, 346] width 72 height 21
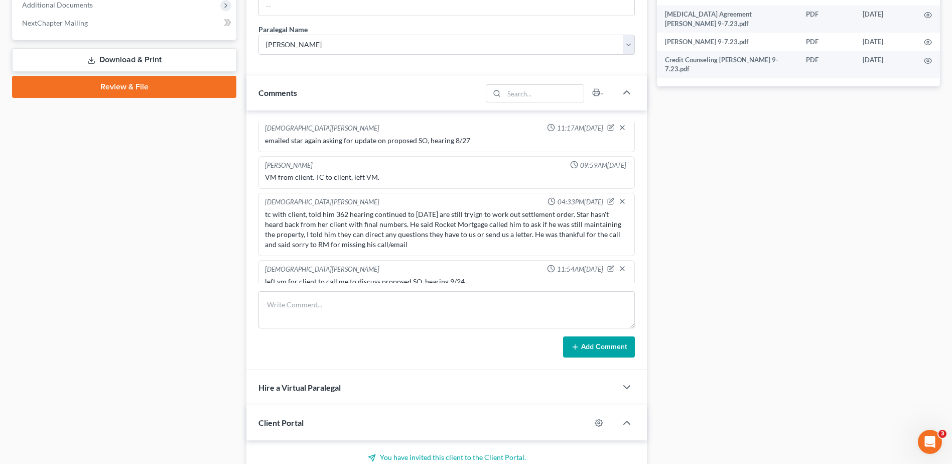
click at [471, 277] on div "left vm for client to call me to discuss proposed SO, hearing 9/24" at bounding box center [447, 282] width 364 height 10
click at [608, 265] on icon "button" at bounding box center [611, 268] width 7 height 7
click at [430, 280] on textarea "left vm for client to call me to discuss proposed SO, hearing 9/24" at bounding box center [447, 295] width 364 height 37
type textarea "left vm for client to call me to discuss proposed SO, continued hearing 9/24"
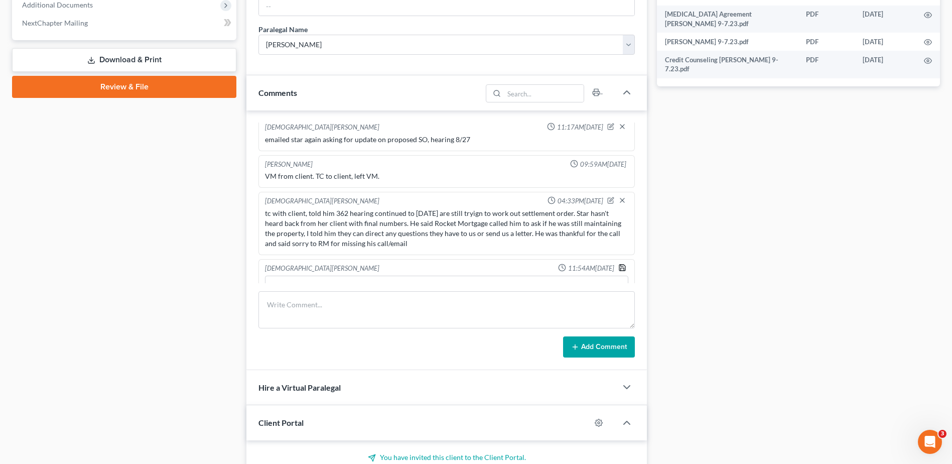
click at [621, 268] on polyline "button" at bounding box center [623, 269] width 4 height 3
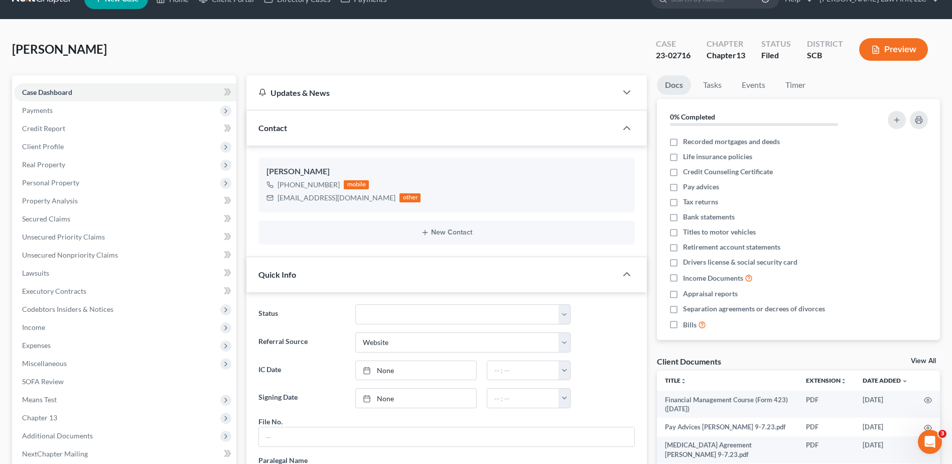
scroll to position [0, 0]
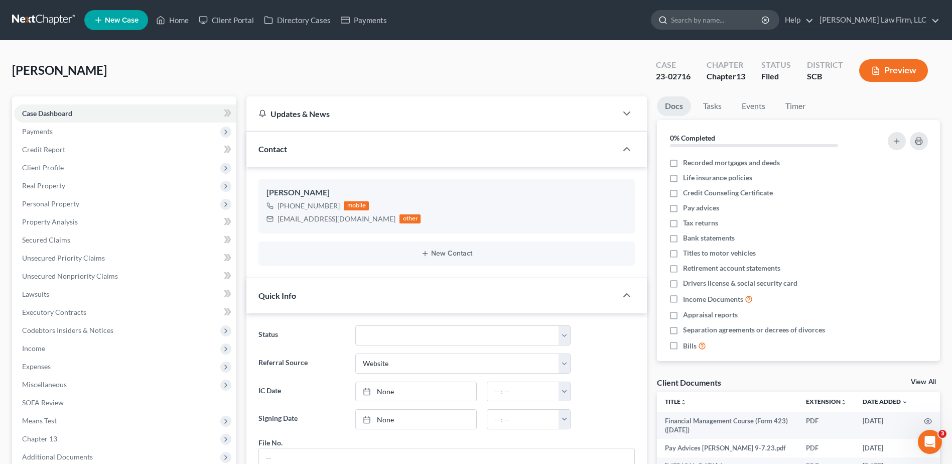
click at [736, 25] on input "search" at bounding box center [717, 20] width 92 height 19
type input "sheets"
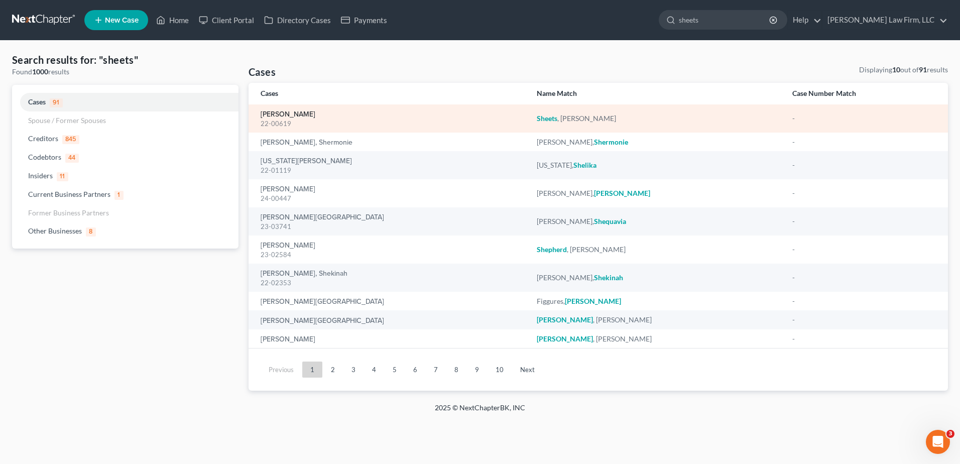
click at [285, 113] on link "[PERSON_NAME]" at bounding box center [288, 114] width 55 height 7
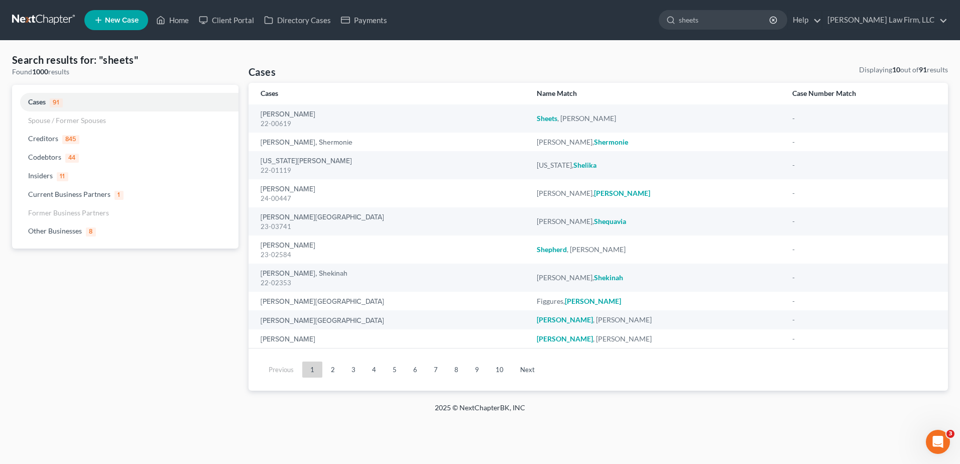
select select "6"
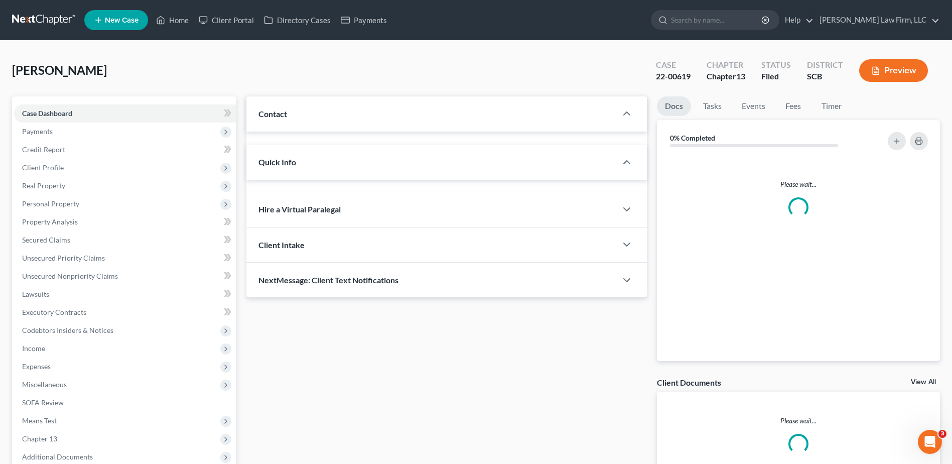
select select "0"
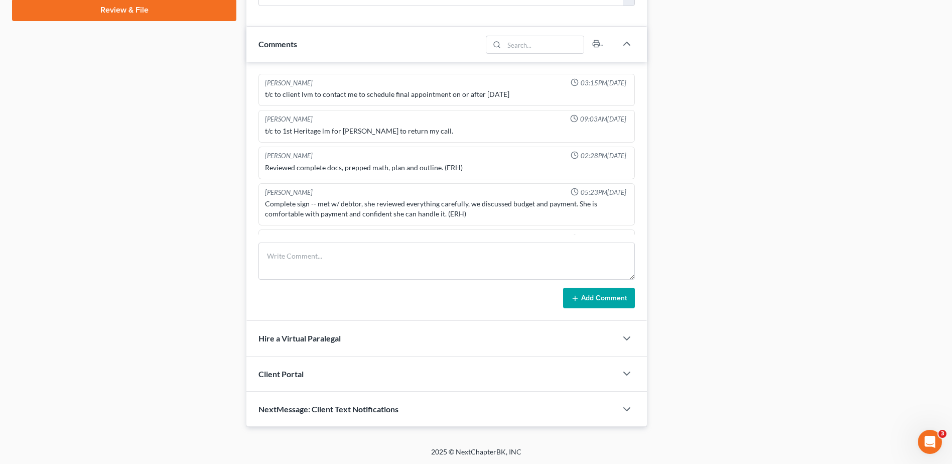
scroll to position [744, 0]
